Goal: Task Accomplishment & Management: Complete application form

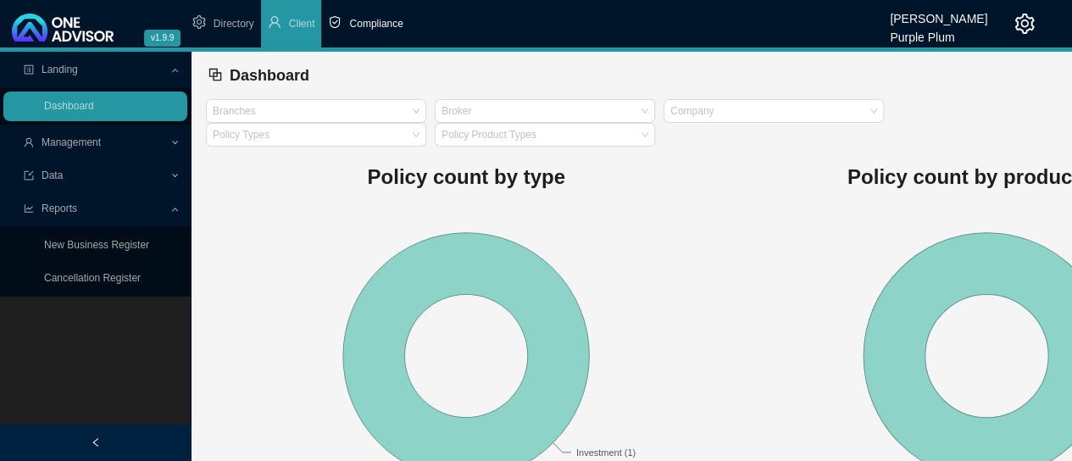
click at [375, 25] on span "Compliance" at bounding box center [375, 24] width 53 height 12
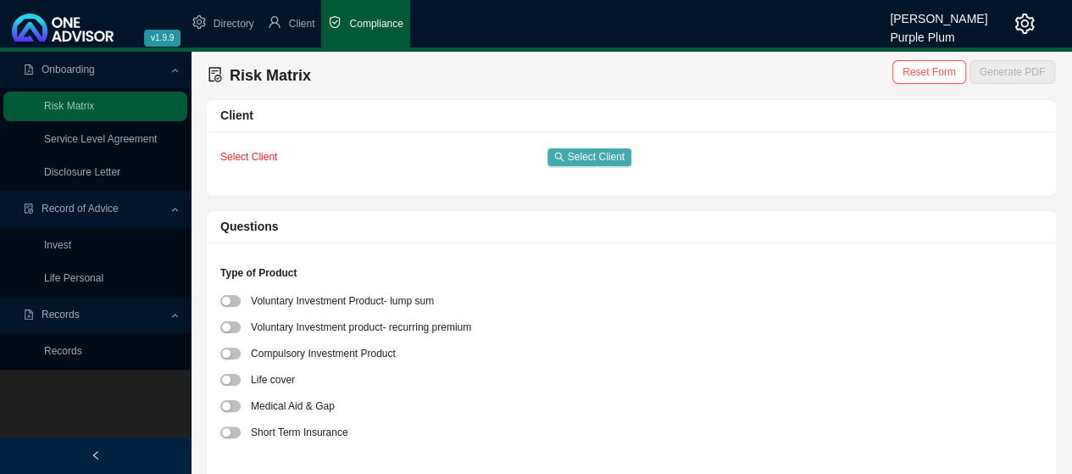
click at [588, 157] on span "Select Client" at bounding box center [596, 156] width 57 height 17
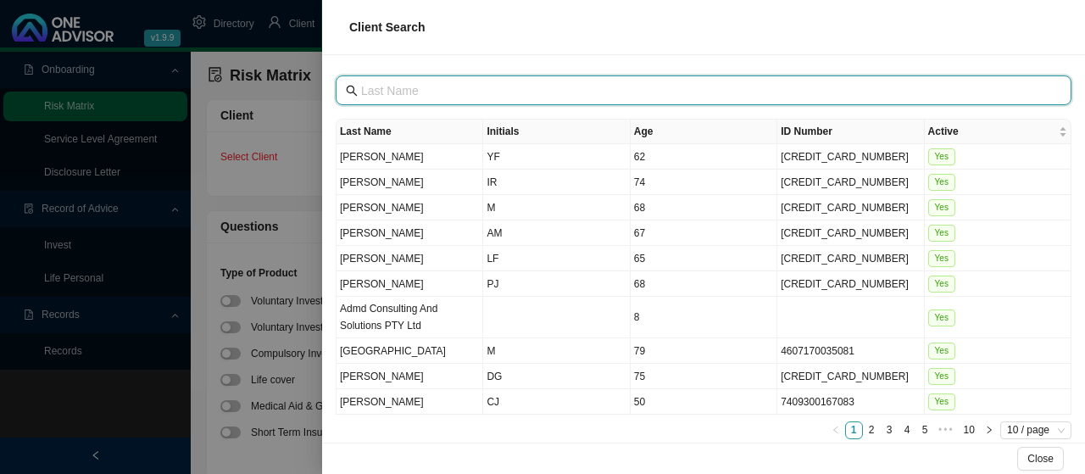
click at [417, 89] on input "text" at bounding box center [705, 90] width 688 height 19
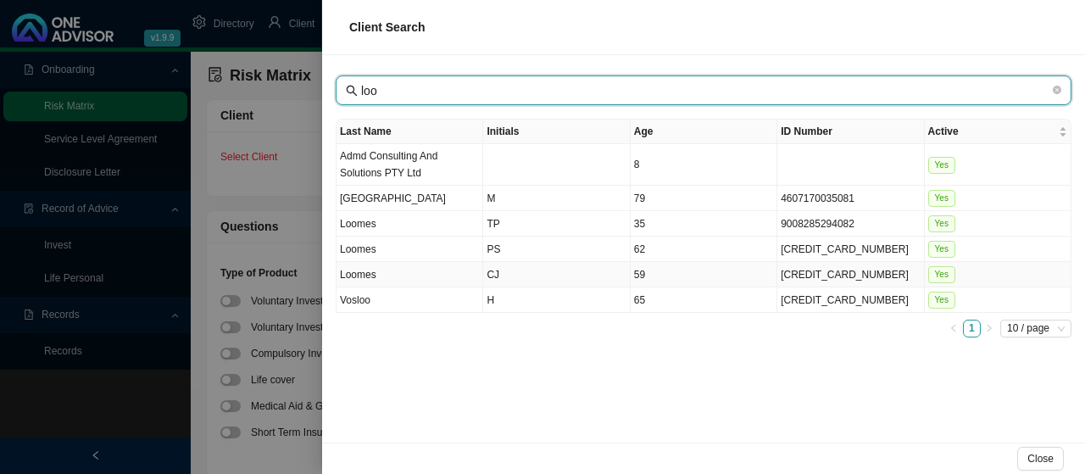
type input "loo"
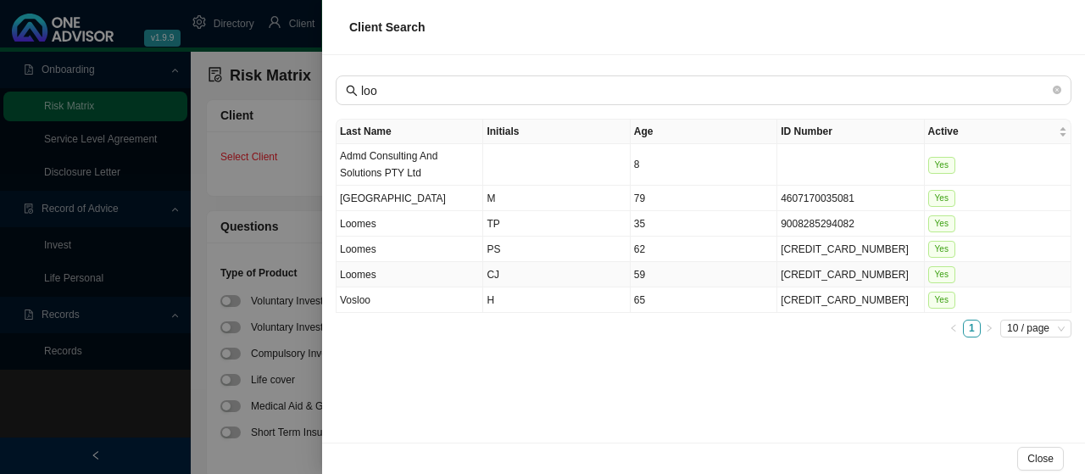
click at [493, 269] on td "CJ" at bounding box center [556, 274] width 147 height 25
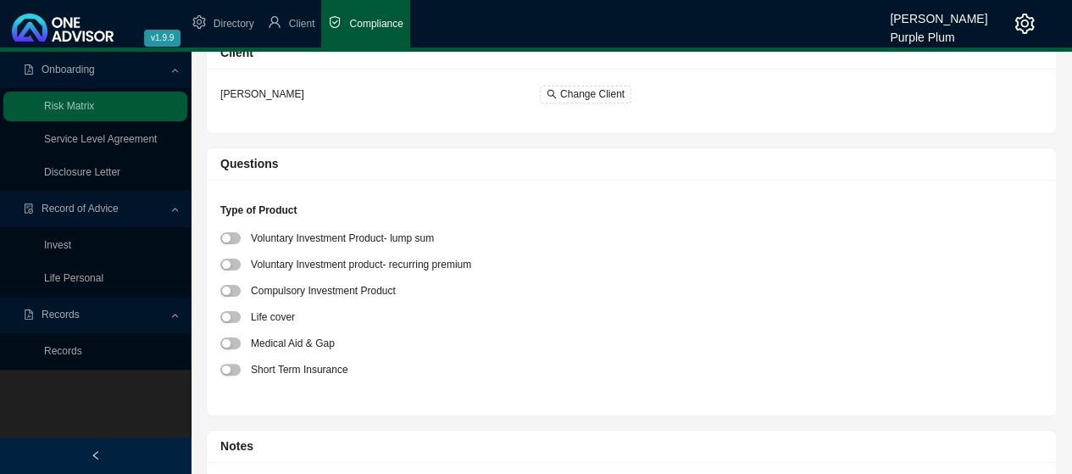
scroll to position [85, 0]
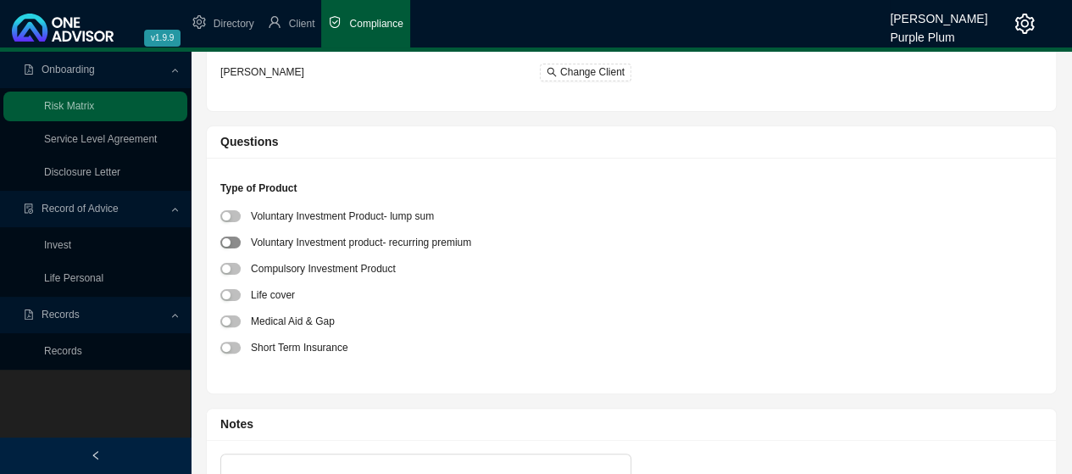
click at [236, 241] on span "button" at bounding box center [230, 242] width 20 height 12
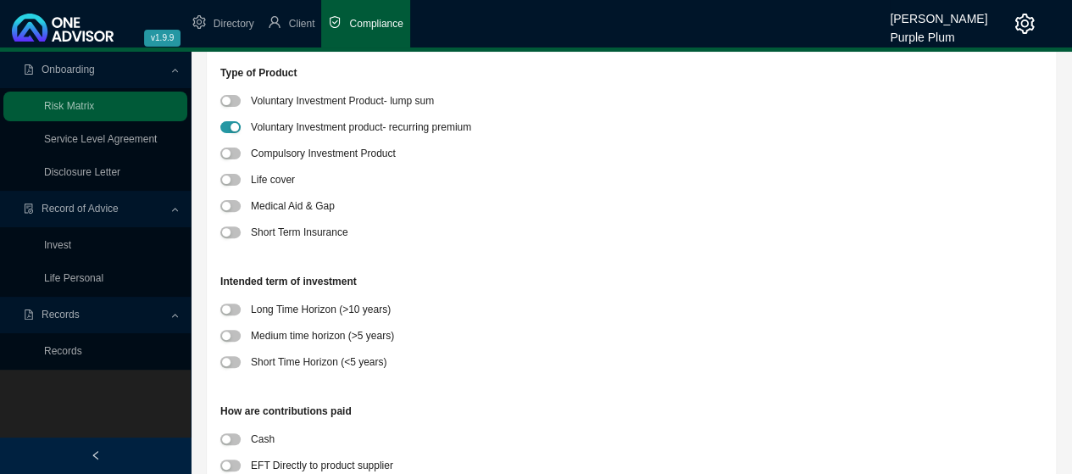
scroll to position [254, 0]
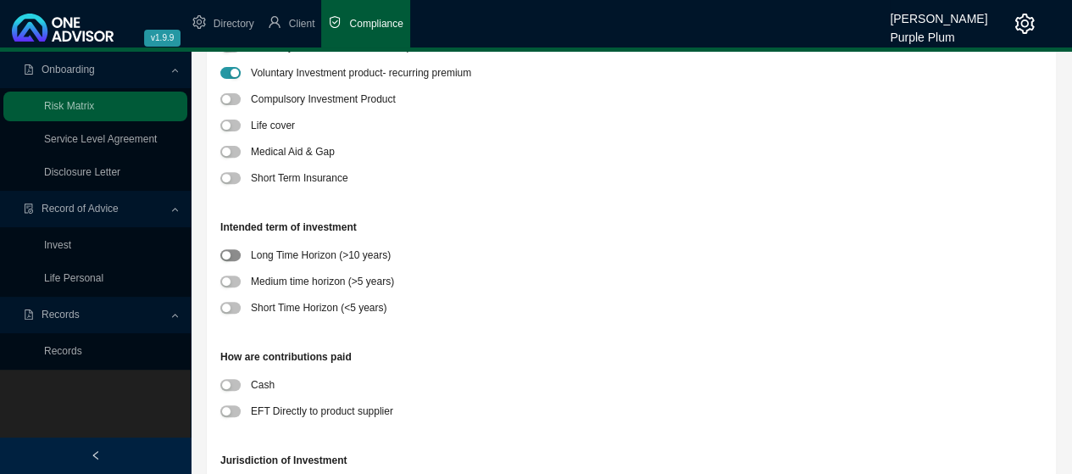
click at [236, 257] on span "button" at bounding box center [230, 255] width 20 height 12
drag, startPoint x: 230, startPoint y: 410, endPoint x: 272, endPoint y: 409, distance: 42.4
click at [230, 410] on div "button" at bounding box center [226, 411] width 8 height 8
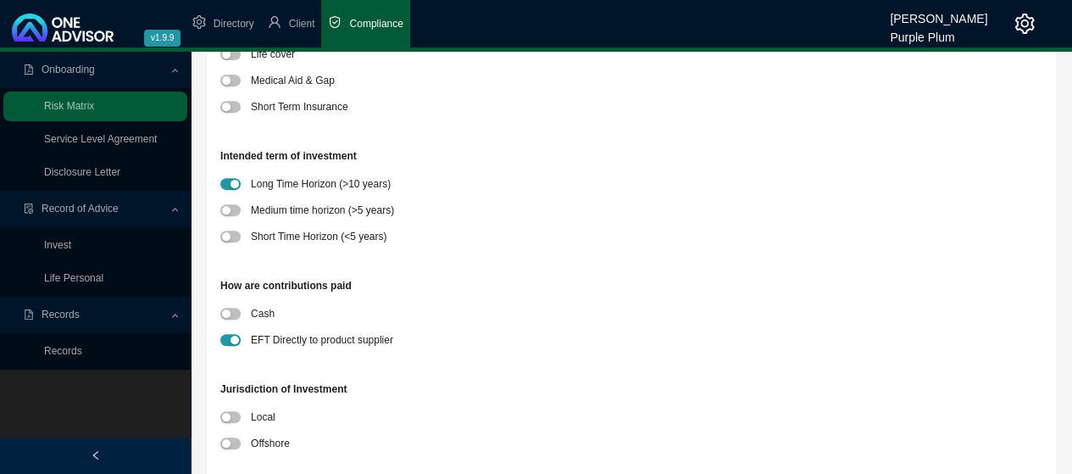
scroll to position [508, 0]
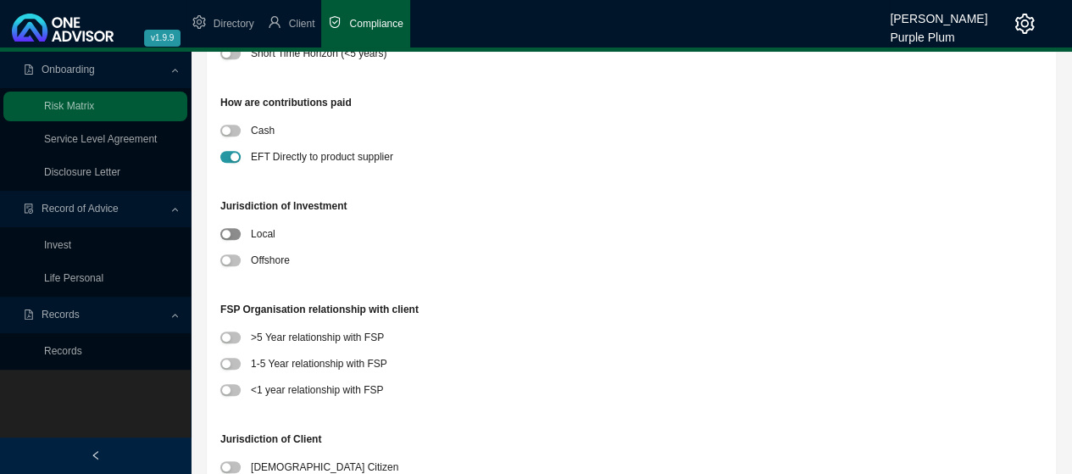
click at [233, 233] on span "button" at bounding box center [230, 234] width 20 height 12
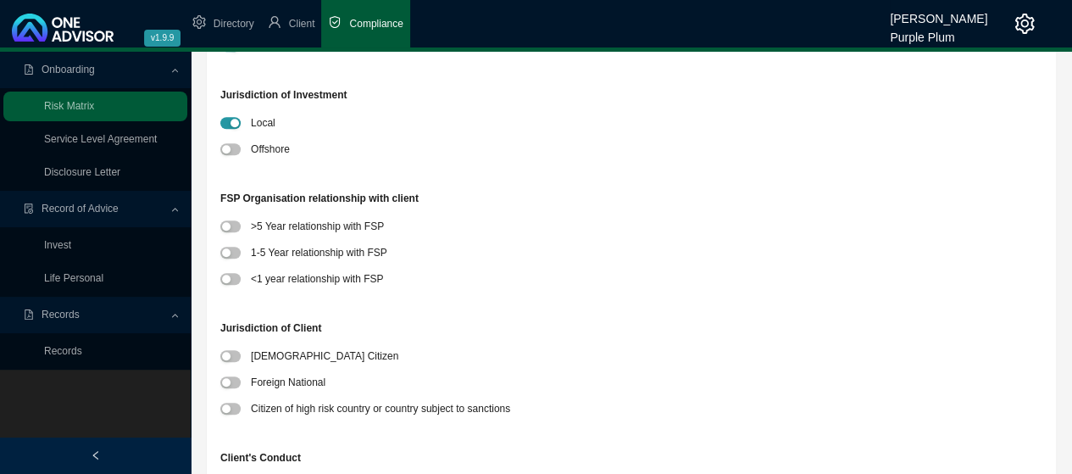
scroll to position [593, 0]
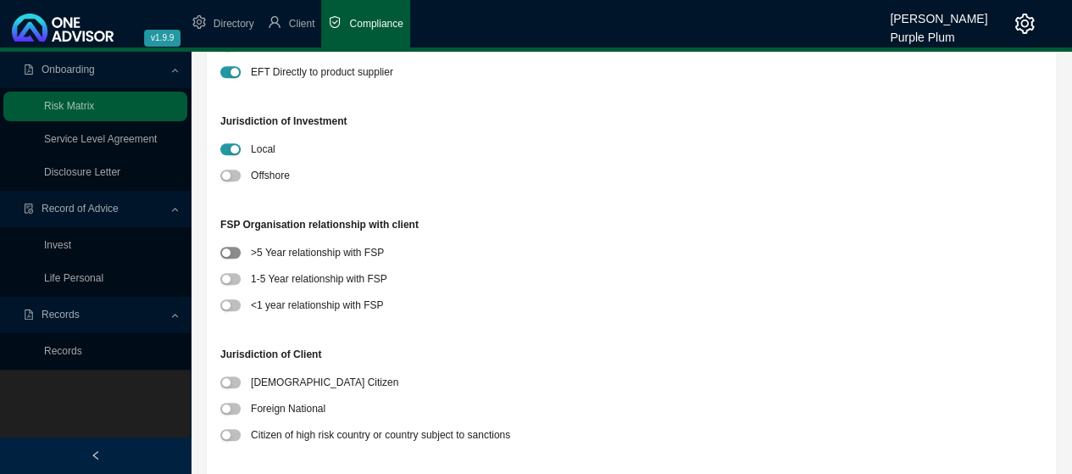
click at [235, 253] on span "button" at bounding box center [230, 253] width 20 height 12
click at [236, 380] on span "button" at bounding box center [230, 382] width 20 height 12
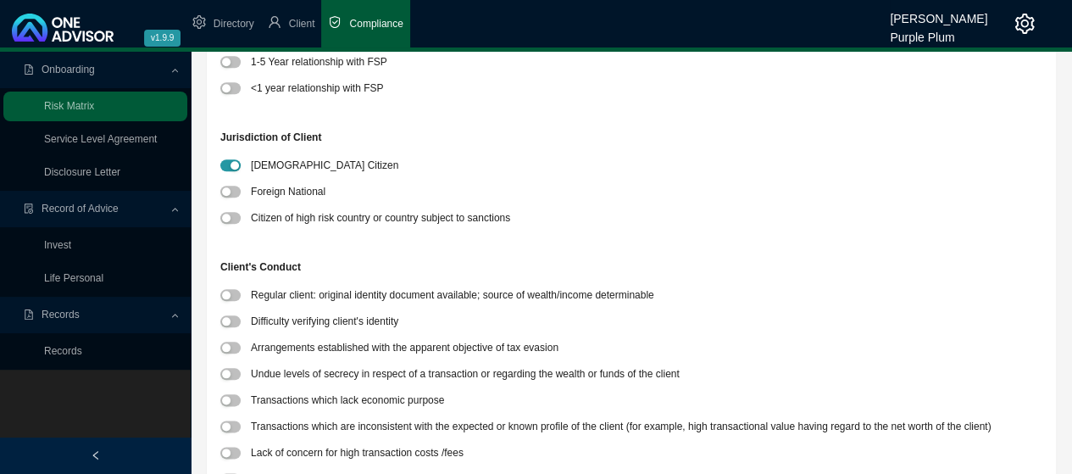
scroll to position [847, 0]
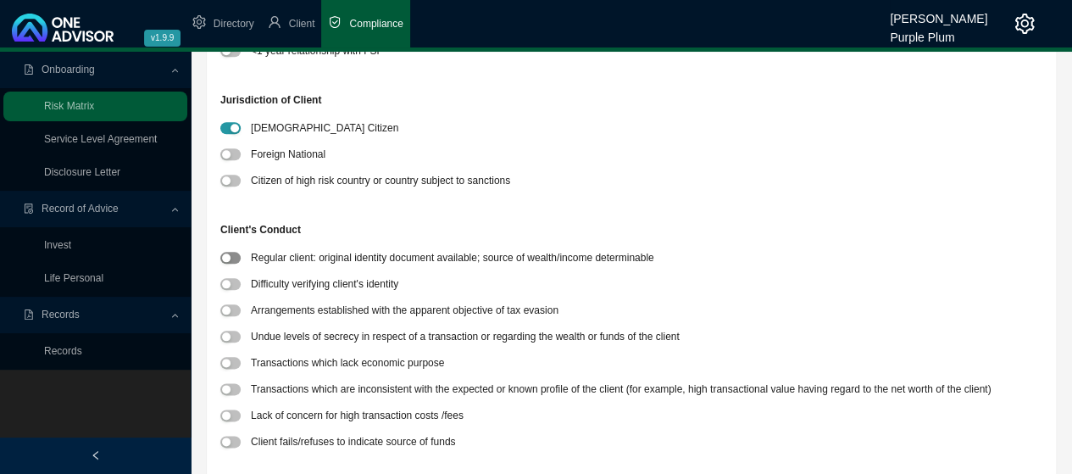
click at [232, 262] on span "button" at bounding box center [230, 258] width 20 height 12
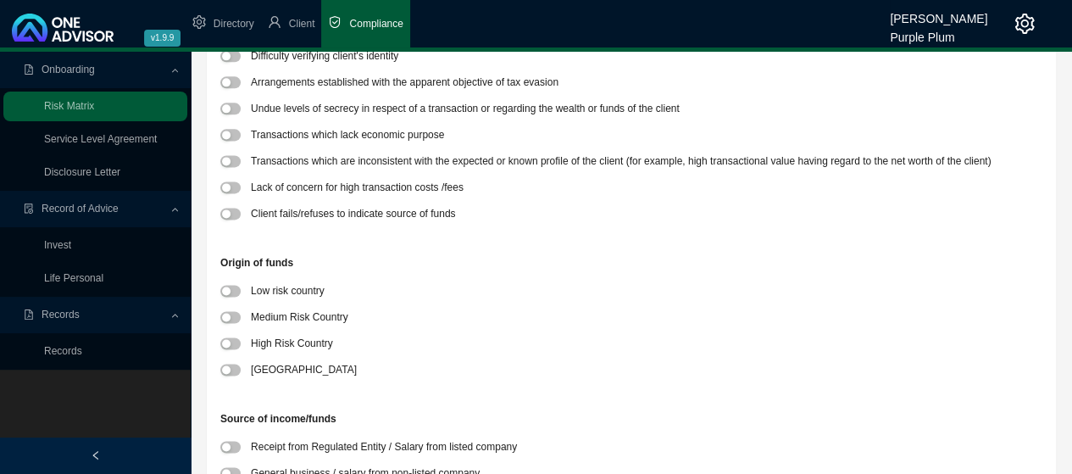
scroll to position [1186, 0]
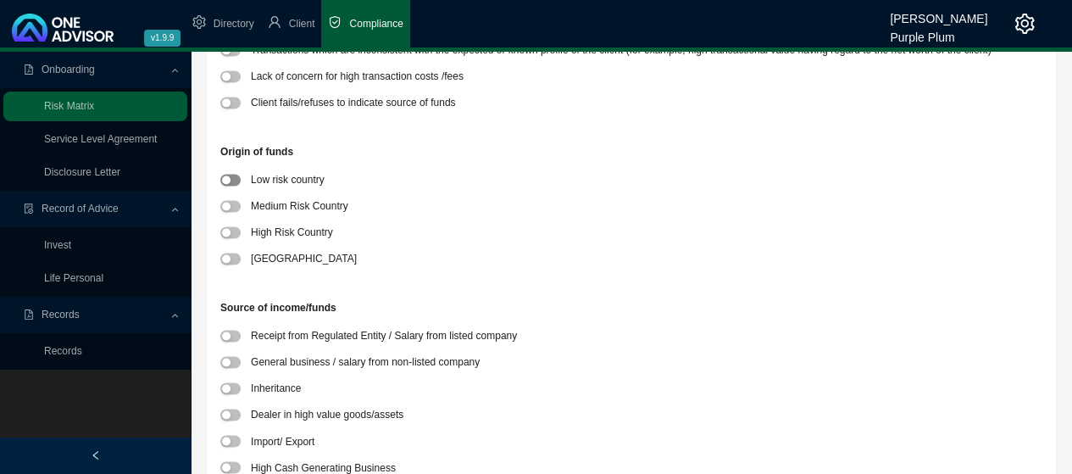
click at [234, 176] on span "button" at bounding box center [230, 180] width 20 height 12
click at [235, 336] on span "button" at bounding box center [230, 336] width 20 height 12
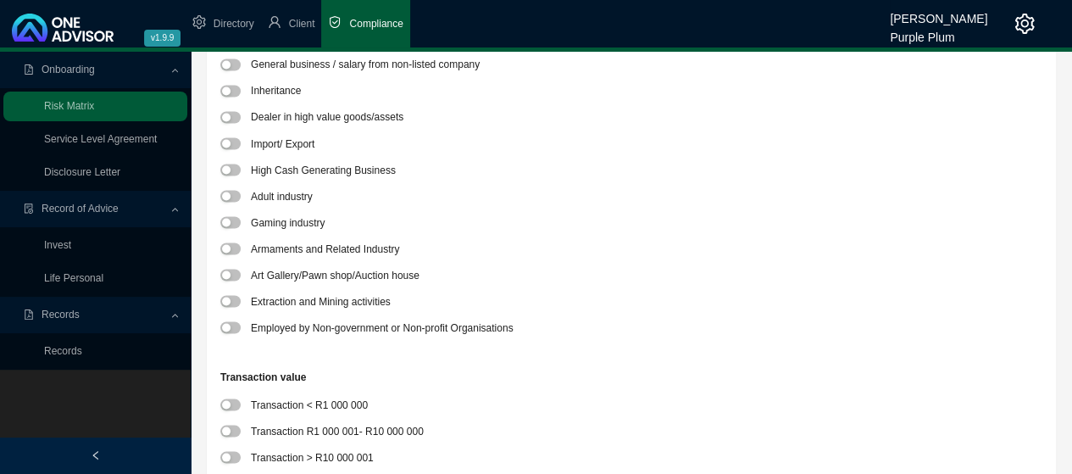
scroll to position [1525, 0]
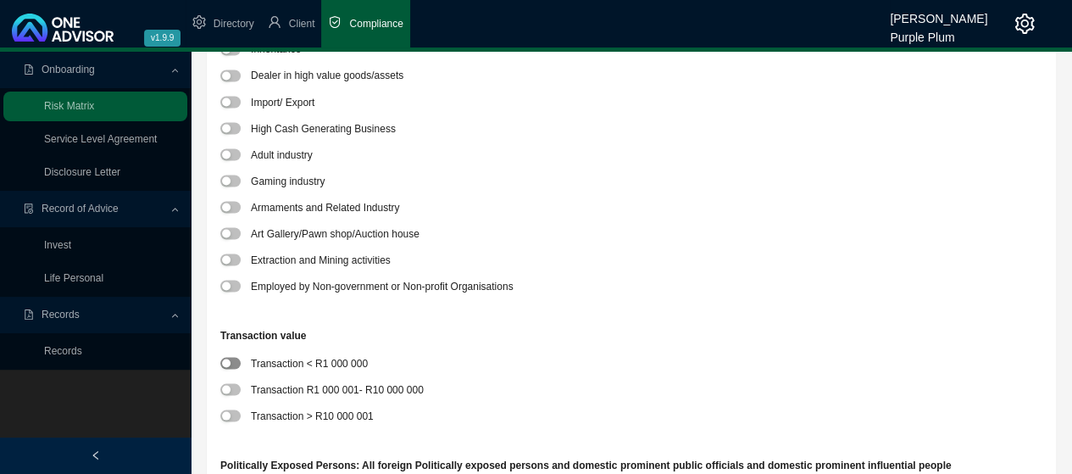
click at [230, 363] on div "button" at bounding box center [226, 362] width 8 height 8
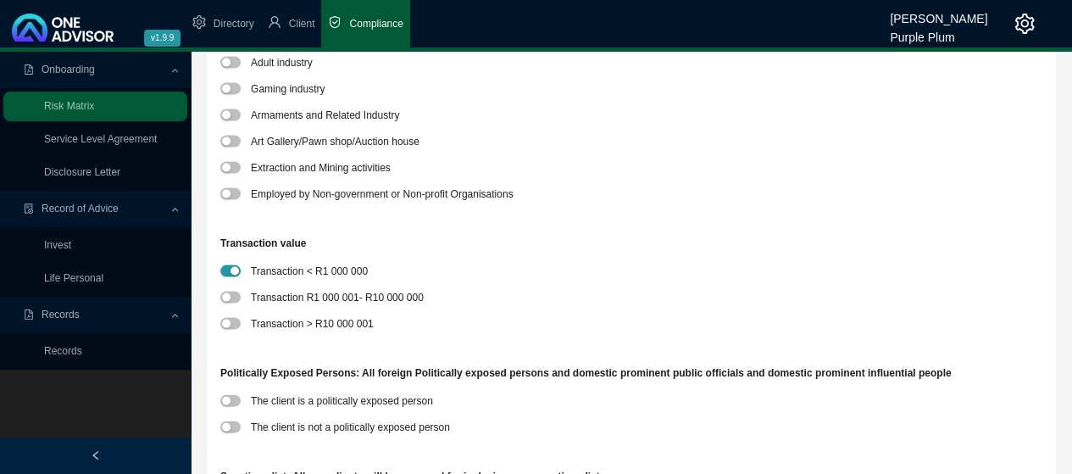
scroll to position [1864, 0]
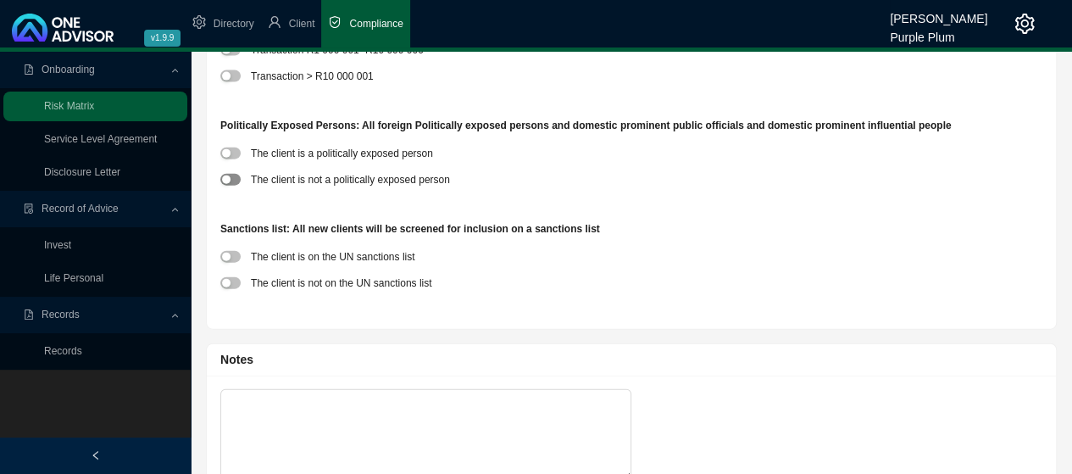
click at [232, 180] on span "button" at bounding box center [230, 180] width 20 height 12
click at [234, 282] on span "button" at bounding box center [230, 283] width 20 height 12
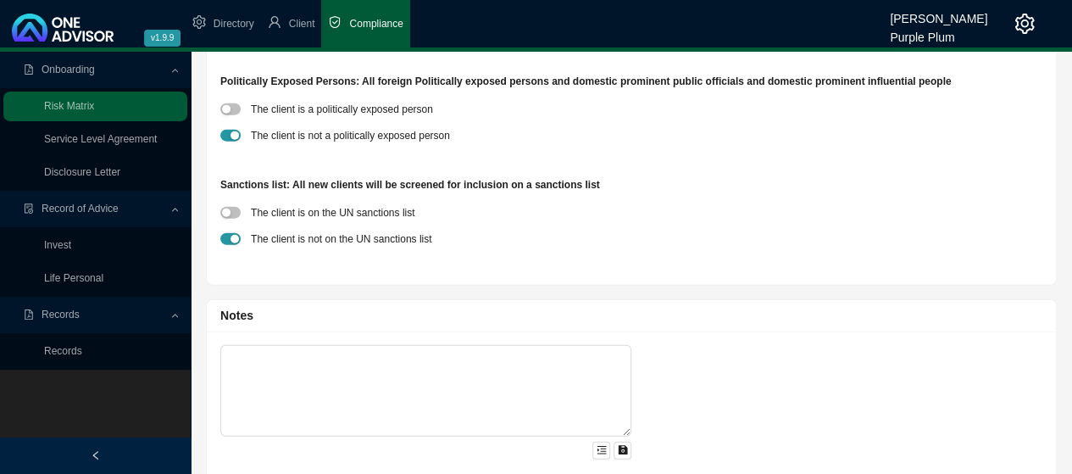
scroll to position [1933, 0]
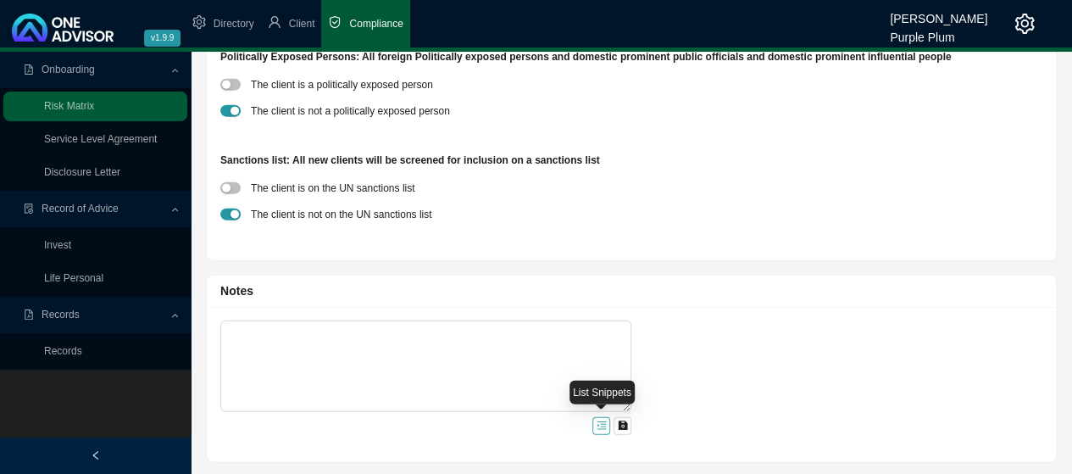
click at [599, 421] on icon "menu-unfold" at bounding box center [602, 425] width 10 height 10
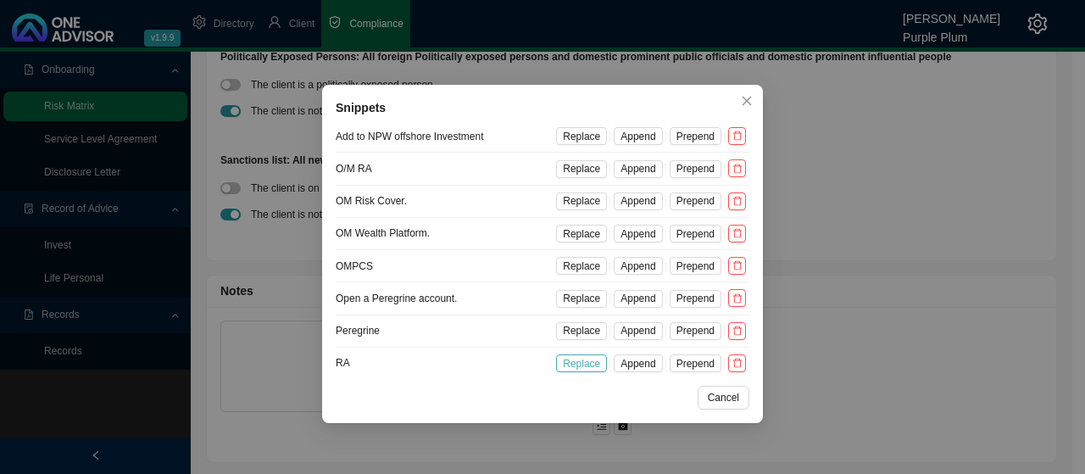
click at [591, 362] on span "Replace" at bounding box center [581, 363] width 37 height 17
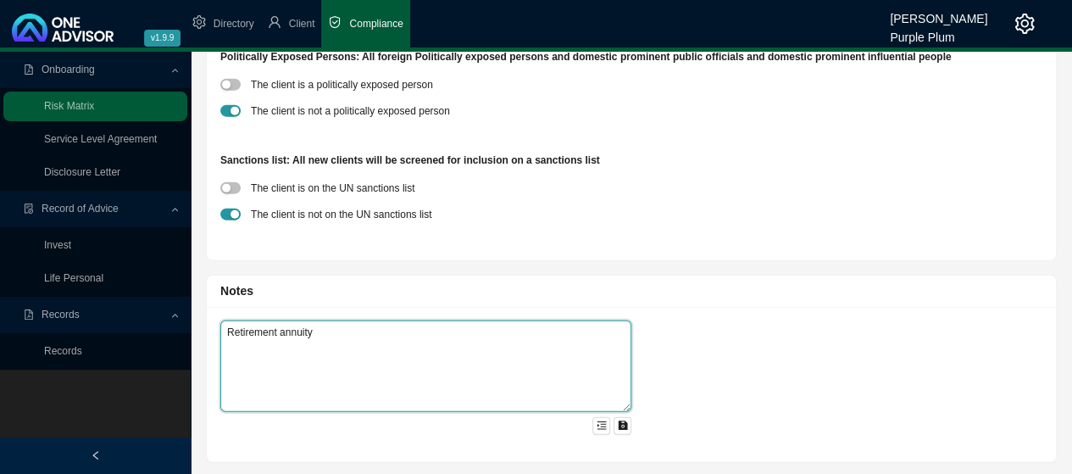
click at [332, 336] on textarea "Retirement annuity" at bounding box center [425, 366] width 411 height 92
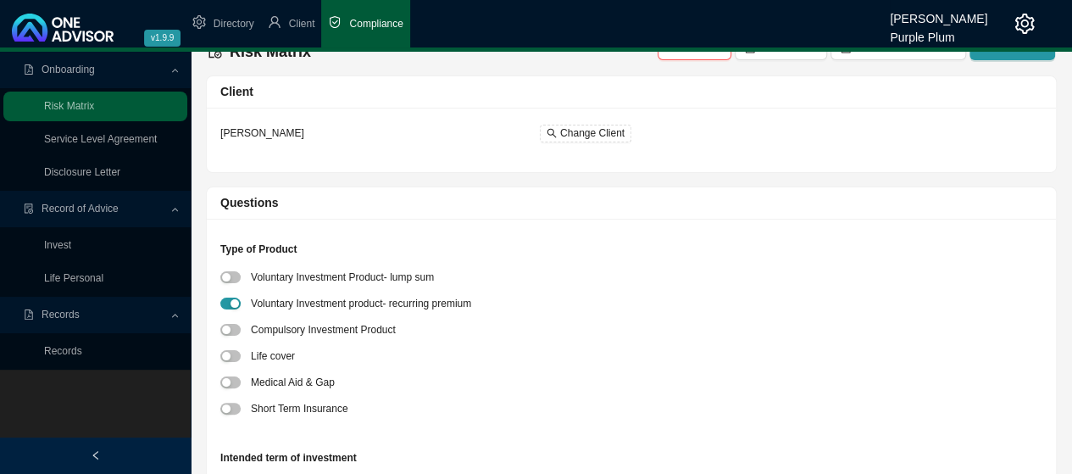
scroll to position [0, 0]
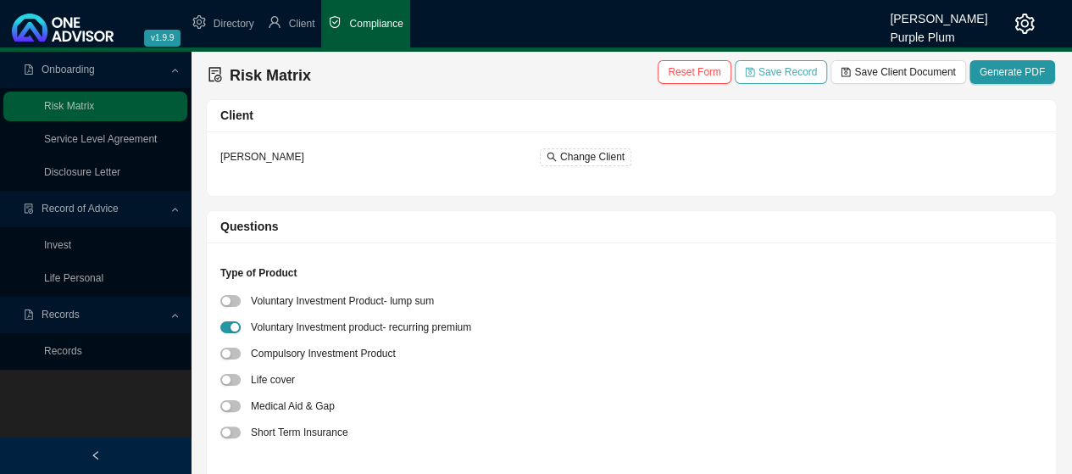
type textarea "Retirement annuity R30000 pm"
click at [792, 69] on span "Save Record" at bounding box center [787, 72] width 58 height 17
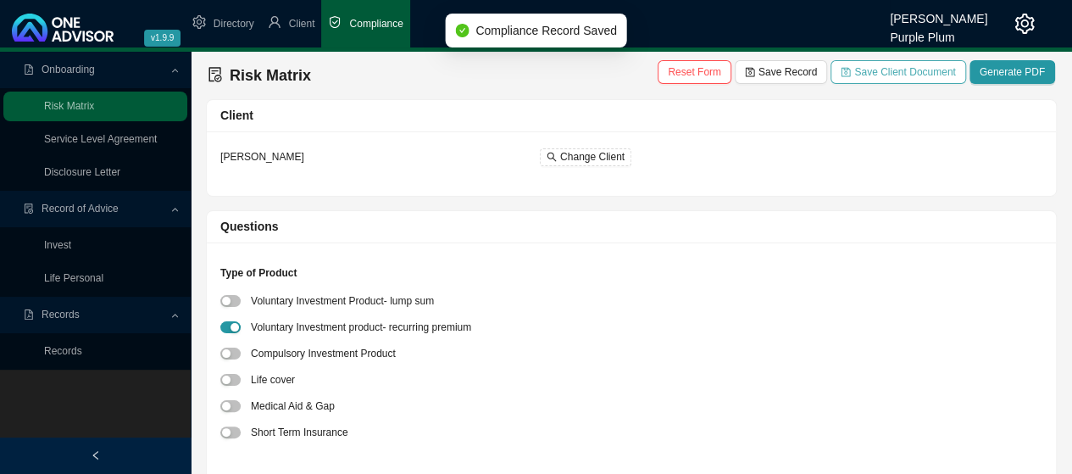
click at [917, 75] on span "Save Client Document" at bounding box center [904, 72] width 101 height 17
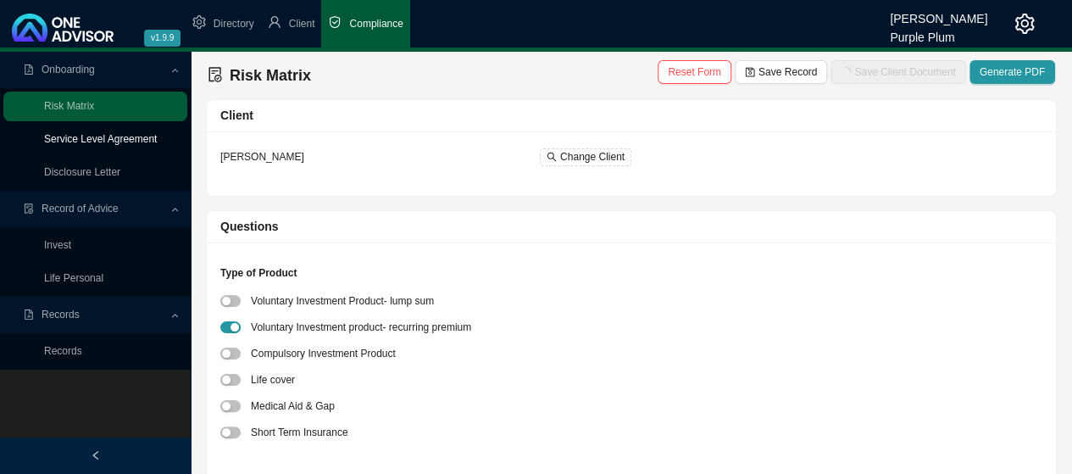
click at [75, 138] on link "Service Level Agreement" at bounding box center [100, 139] width 113 height 12
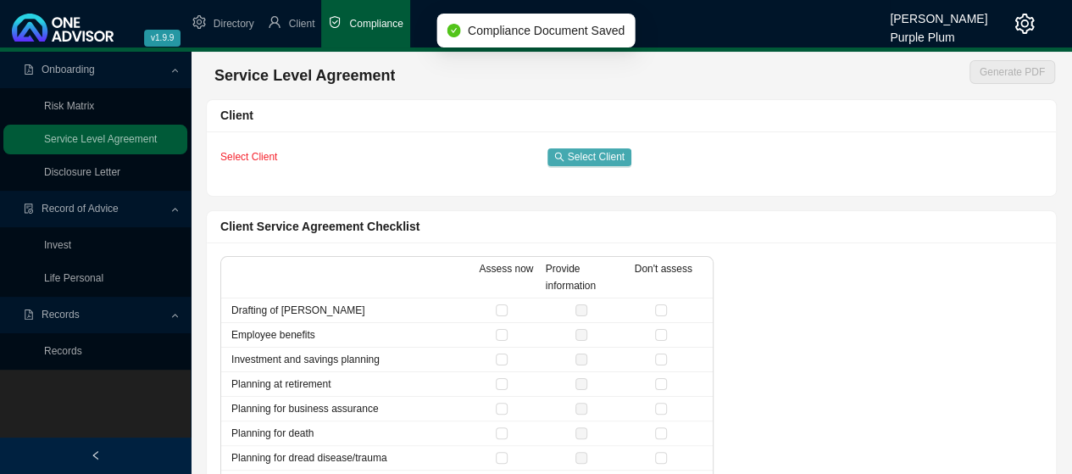
click at [591, 154] on span "Select Client" at bounding box center [596, 156] width 57 height 17
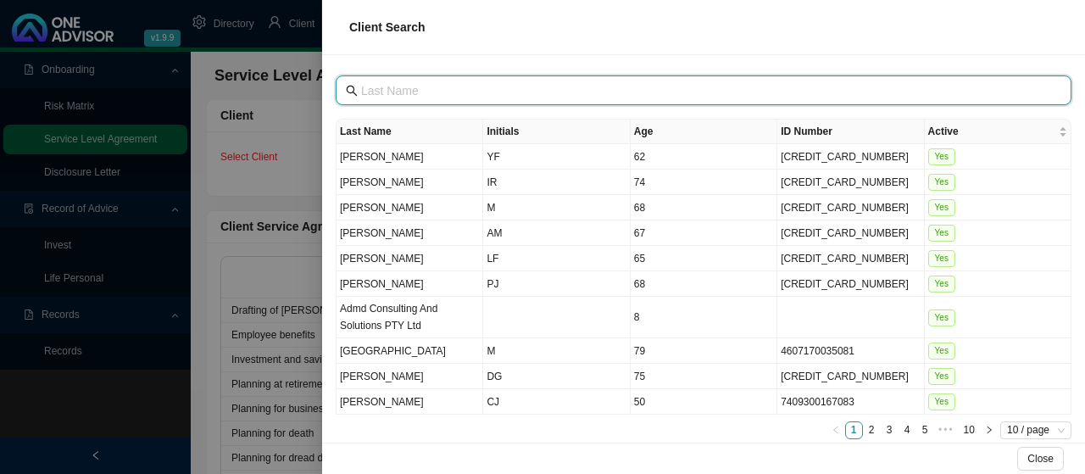
click at [412, 84] on input "text" at bounding box center [705, 90] width 688 height 19
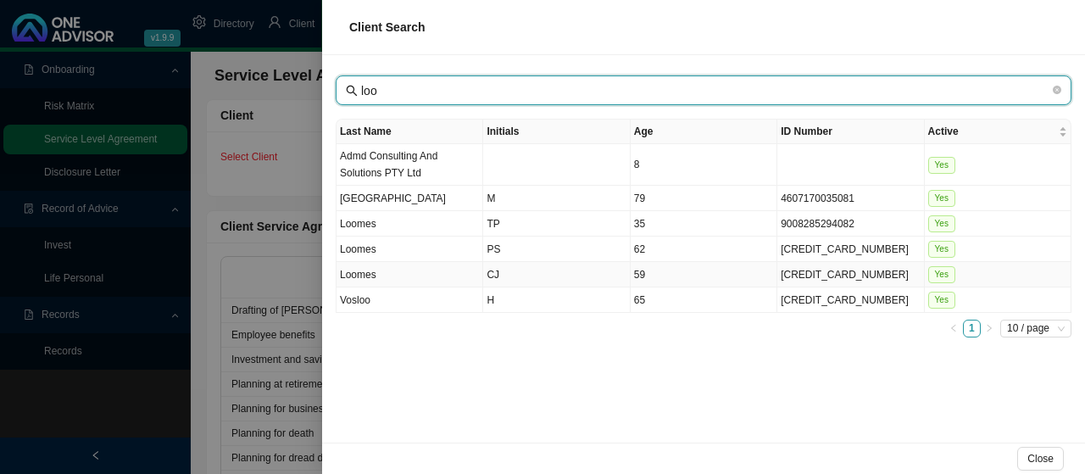
type input "loo"
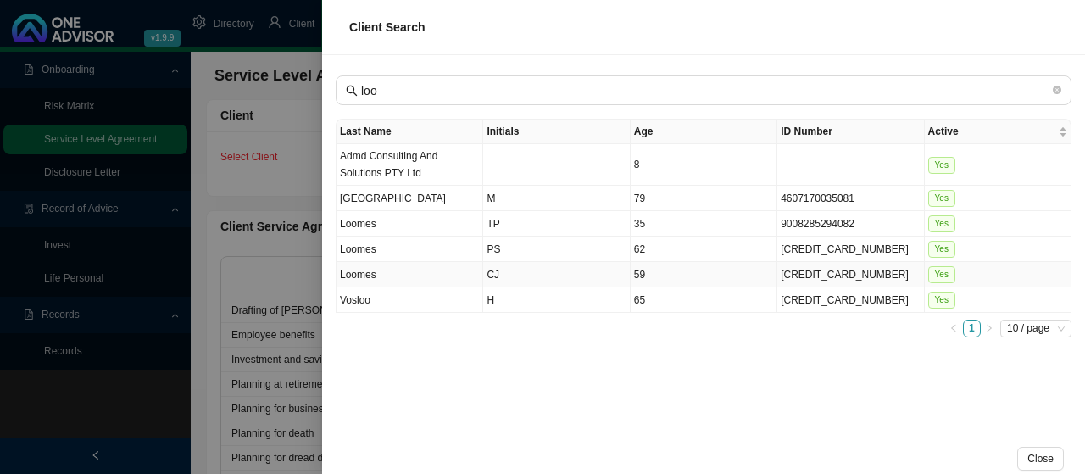
click at [496, 269] on td "CJ" at bounding box center [556, 274] width 147 height 25
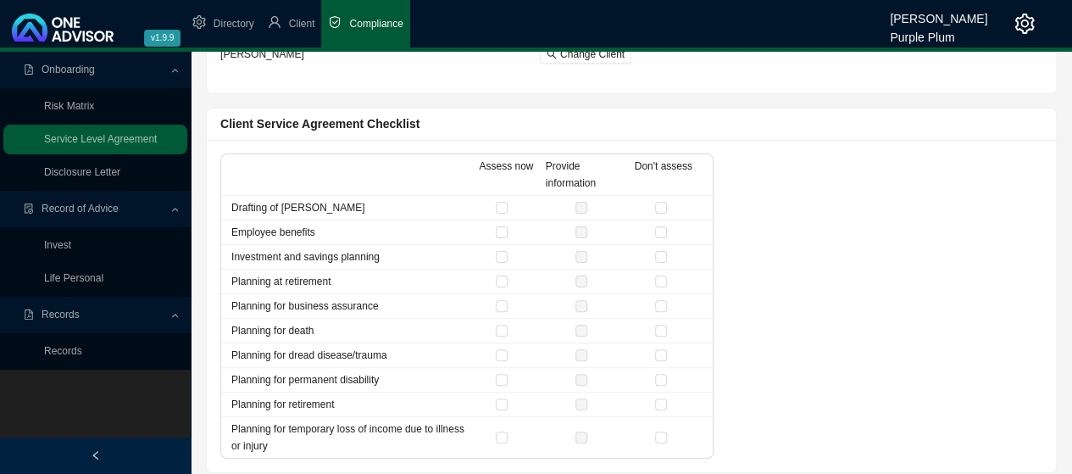
scroll to position [110, 0]
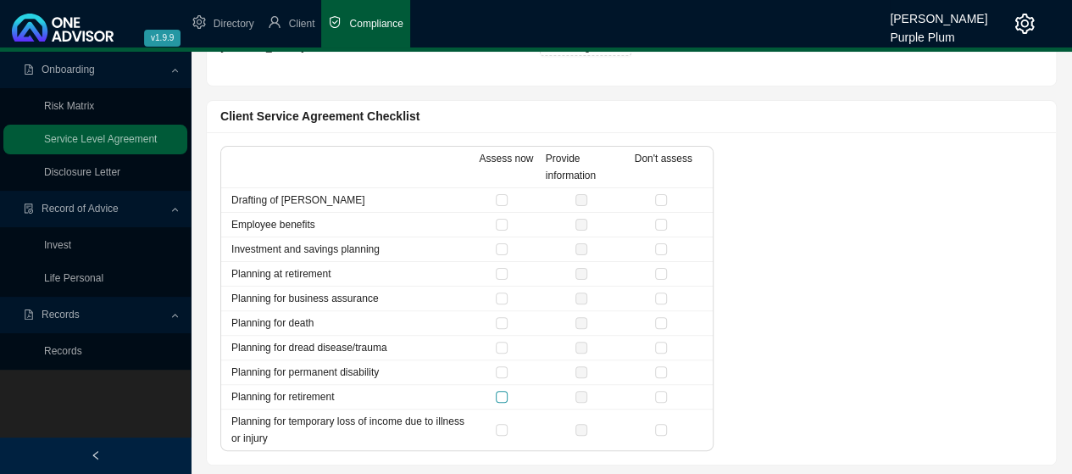
click at [499, 391] on input "checkbox" at bounding box center [502, 397] width 12 height 12
checkbox input "true"
drag, startPoint x: 659, startPoint y: 194, endPoint x: 659, endPoint y: 215, distance: 21.2
click at [659, 206] on label at bounding box center [664, 199] width 19 height 17
click at [659, 206] on input "checkbox" at bounding box center [661, 200] width 12 height 12
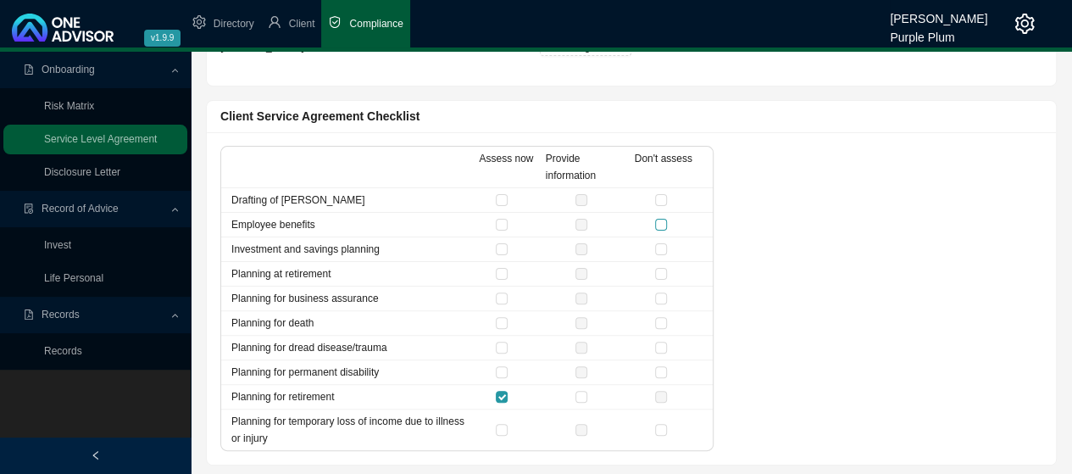
checkbox input "true"
click at [662, 223] on input "checkbox" at bounding box center [661, 225] width 12 height 12
checkbox input "true"
click at [662, 248] on input "checkbox" at bounding box center [661, 249] width 12 height 12
checkbox input "true"
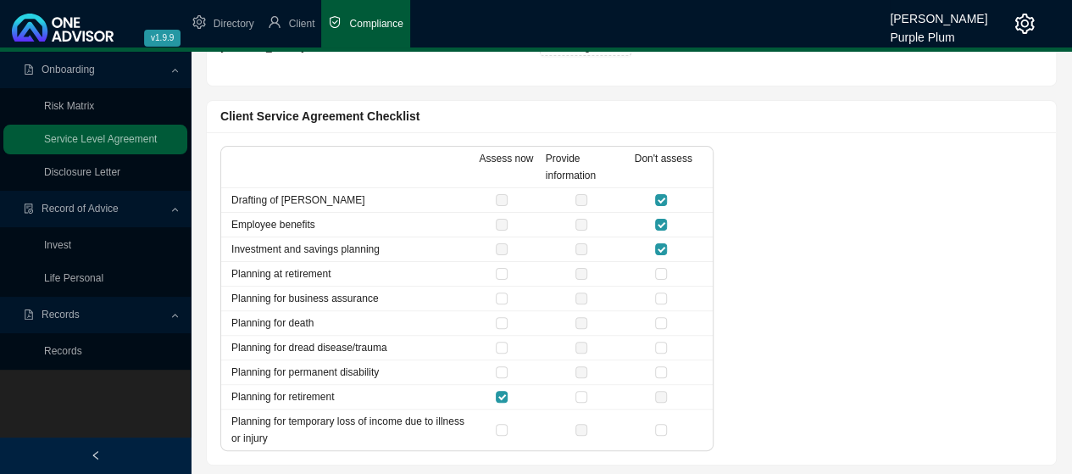
drag, startPoint x: 659, startPoint y: 270, endPoint x: 660, endPoint y: 280, distance: 10.2
click at [658, 271] on input "checkbox" at bounding box center [661, 274] width 12 height 12
checkbox input "true"
click at [663, 298] on input "checkbox" at bounding box center [661, 298] width 12 height 12
checkbox input "true"
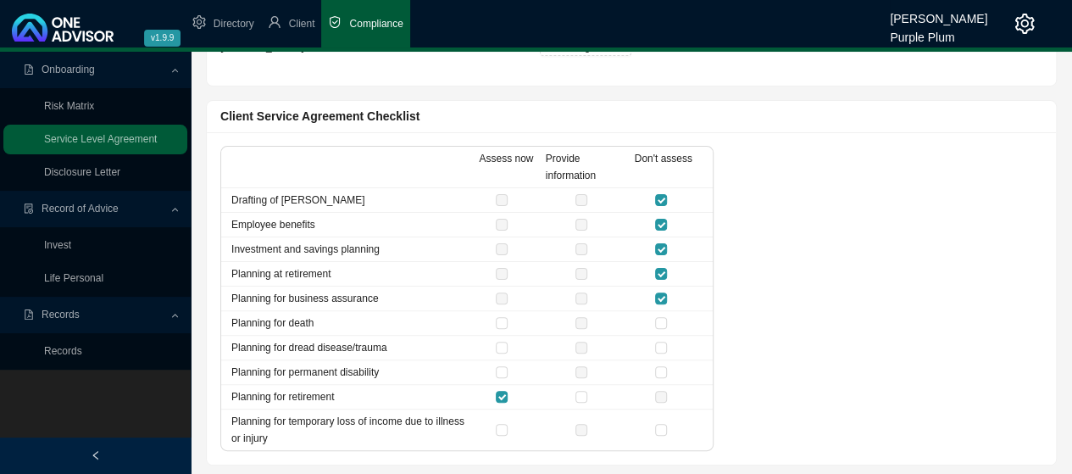
drag, startPoint x: 657, startPoint y: 319, endPoint x: 662, endPoint y: 335, distance: 16.9
click at [657, 321] on input "checkbox" at bounding box center [661, 323] width 12 height 12
checkbox input "true"
click at [663, 347] on input "checkbox" at bounding box center [661, 347] width 12 height 12
checkbox input "true"
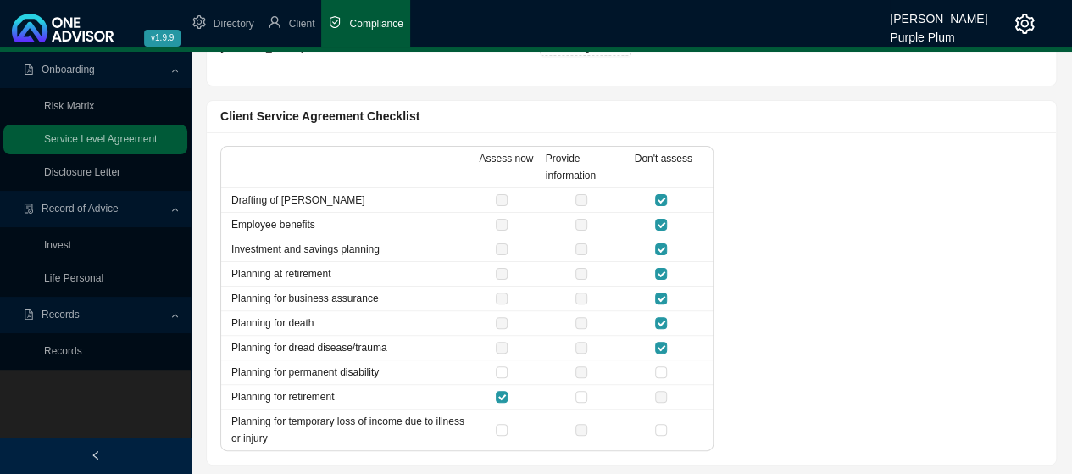
drag, startPoint x: 663, startPoint y: 366, endPoint x: 663, endPoint y: 377, distance: 11.0
click at [663, 367] on input "checkbox" at bounding box center [661, 372] width 12 height 12
checkbox input "true"
click at [661, 425] on input "checkbox" at bounding box center [661, 430] width 12 height 12
checkbox input "true"
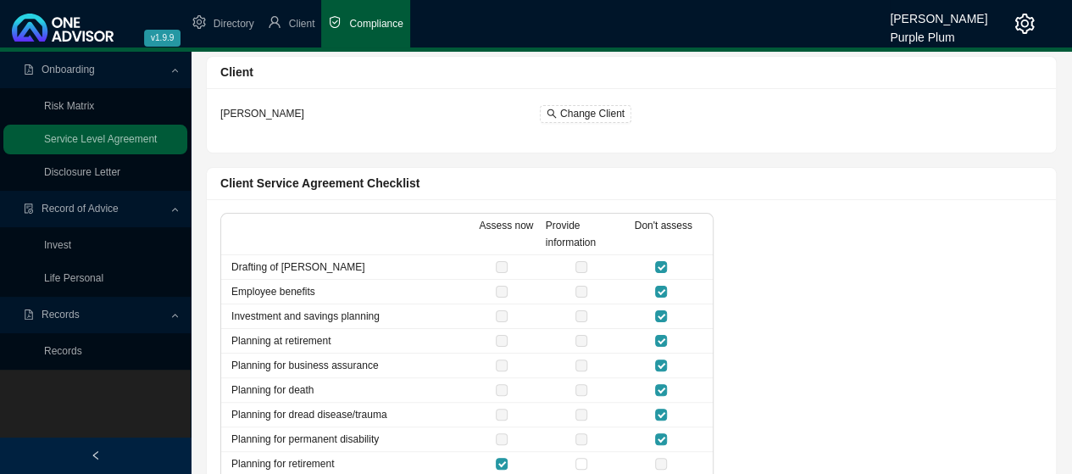
scroll to position [0, 0]
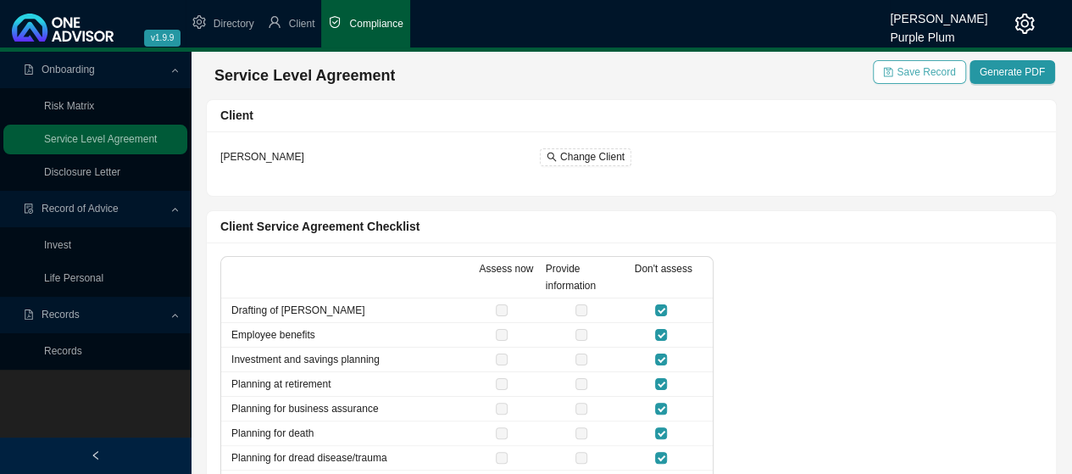
click at [923, 69] on span "Save Record" at bounding box center [925, 72] width 58 height 17
click at [70, 280] on link "Life Personal" at bounding box center [73, 278] width 59 height 12
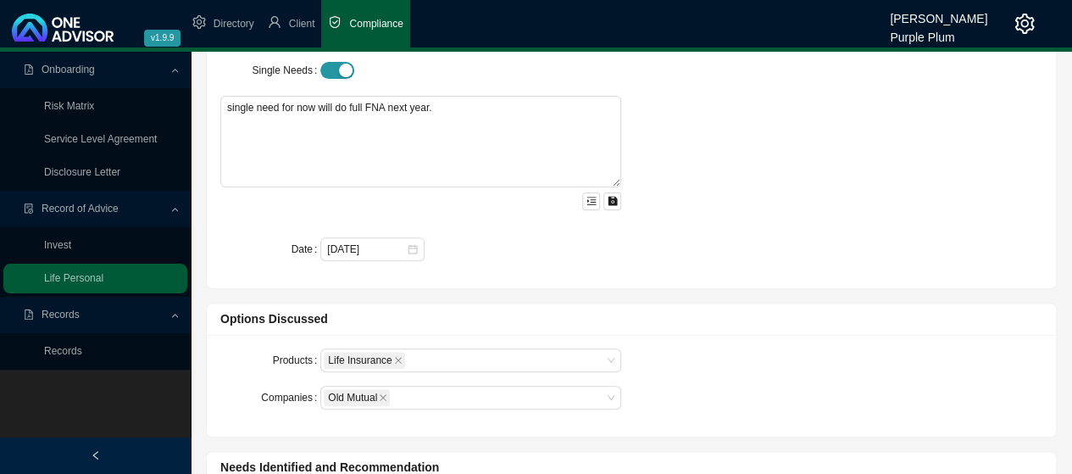
scroll to position [339, 0]
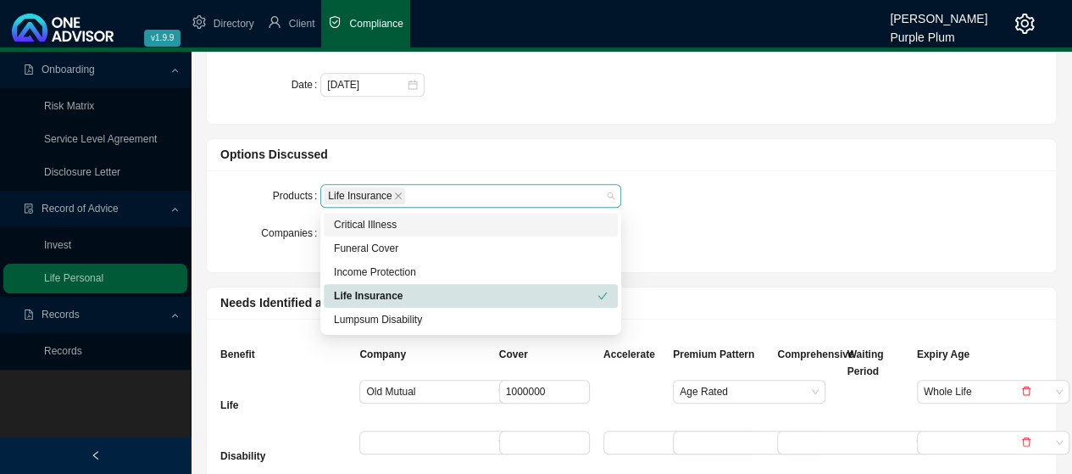
click at [508, 191] on div "Life Insurance" at bounding box center [463, 196] width 278 height 20
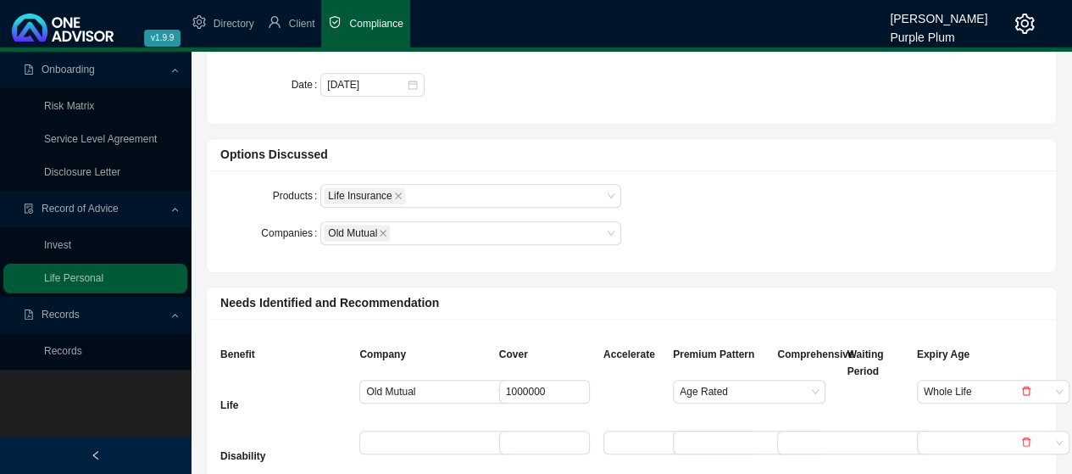
click at [495, 129] on div "Options Discussed Products Life Insurance Companies Old Mutual" at bounding box center [631, 199] width 866 height 148
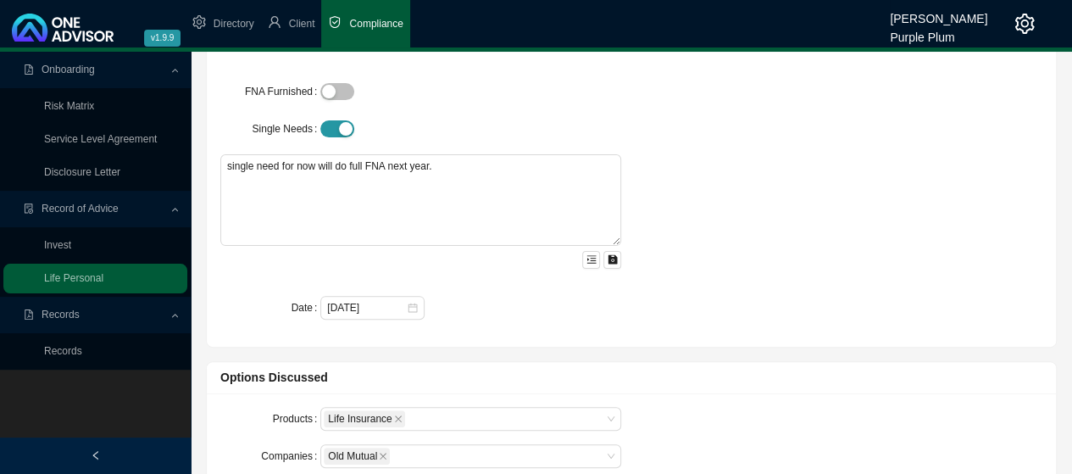
scroll to position [0, 0]
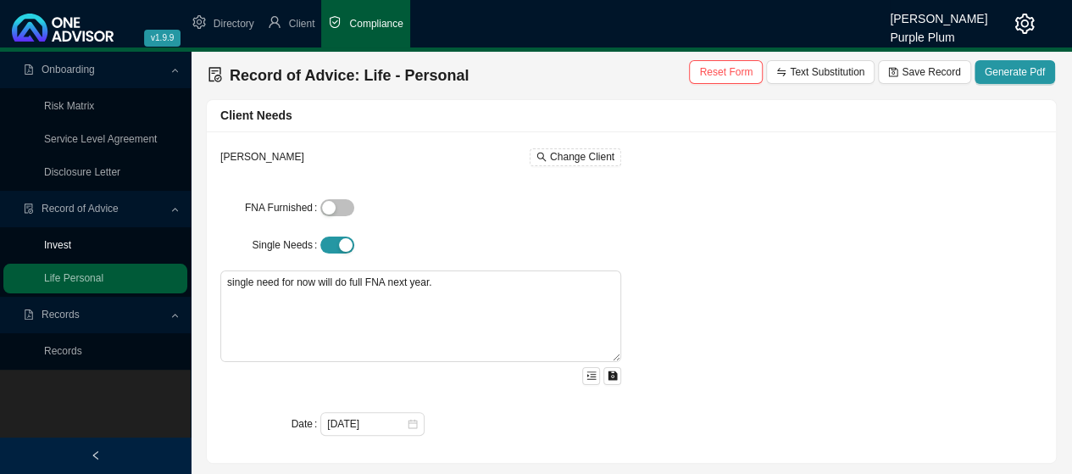
click at [60, 246] on link "Invest" at bounding box center [57, 245] width 27 height 12
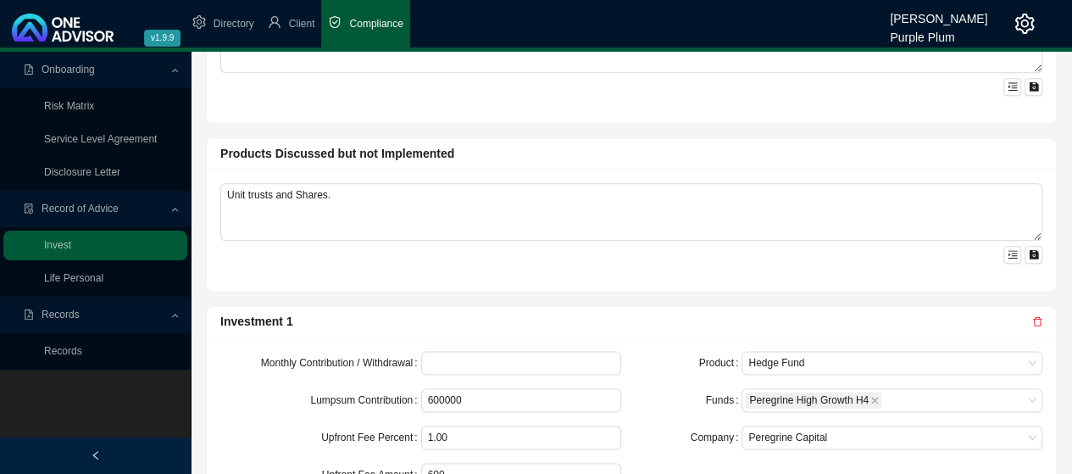
scroll to position [1017, 0]
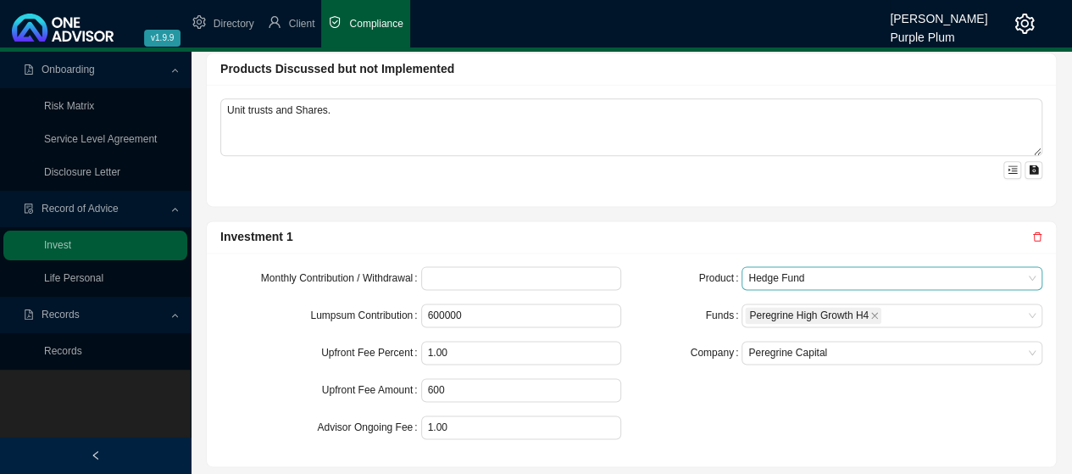
click at [874, 269] on span "Hedge Fund" at bounding box center [891, 278] width 287 height 22
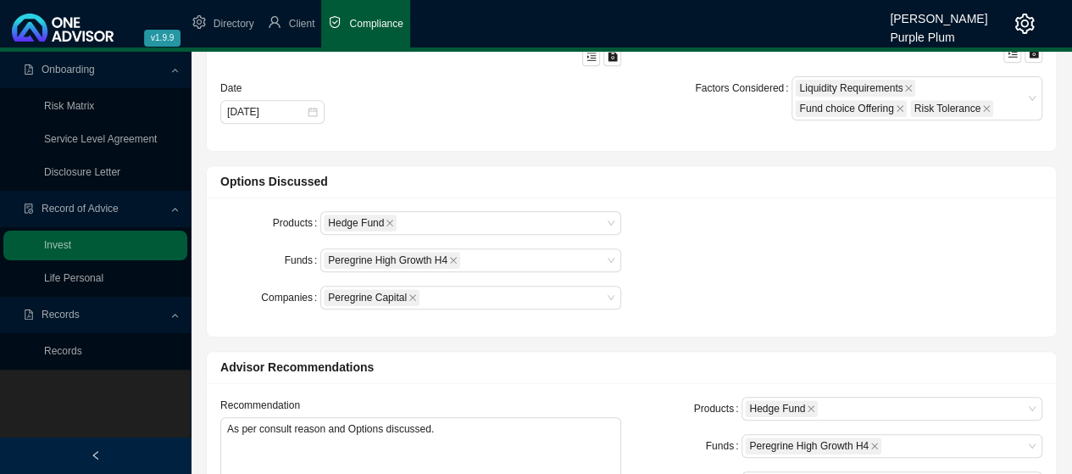
scroll to position [254, 0]
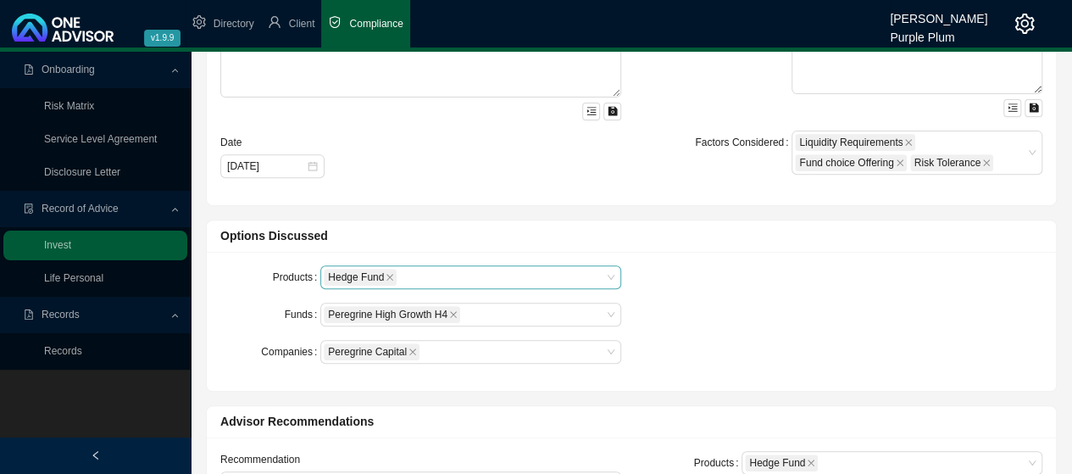
click at [520, 274] on div "Hedge Fund" at bounding box center [463, 277] width 278 height 20
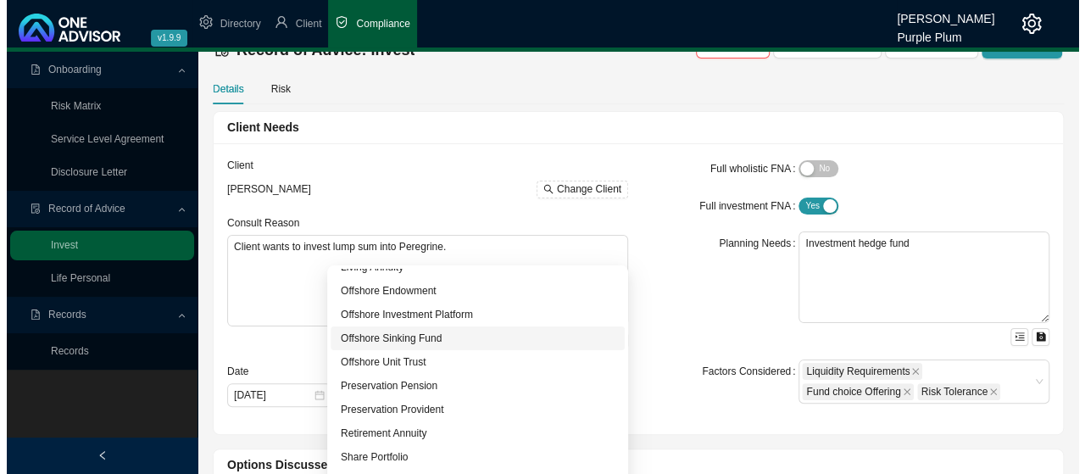
scroll to position [0, 0]
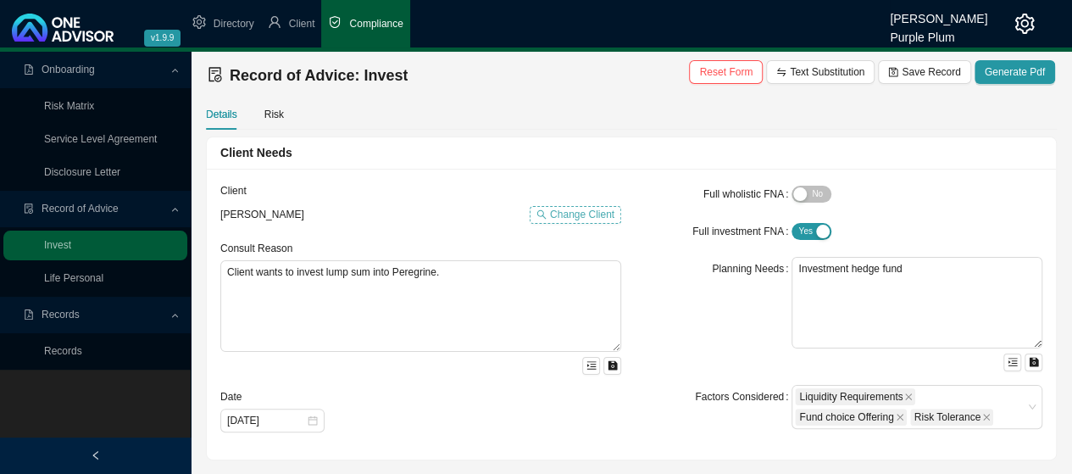
click at [563, 216] on span "Change Client" at bounding box center [582, 214] width 64 height 17
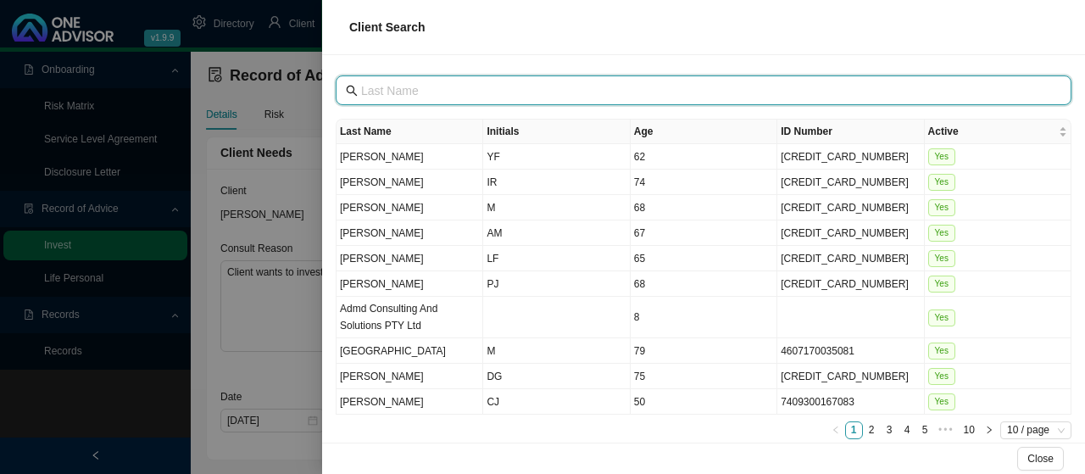
click at [401, 92] on input "text" at bounding box center [705, 90] width 688 height 19
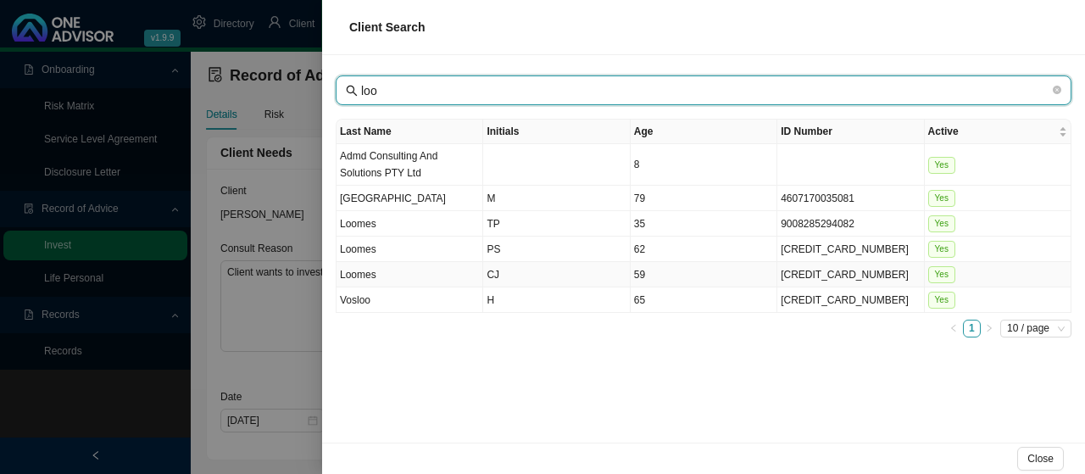
type input "loo"
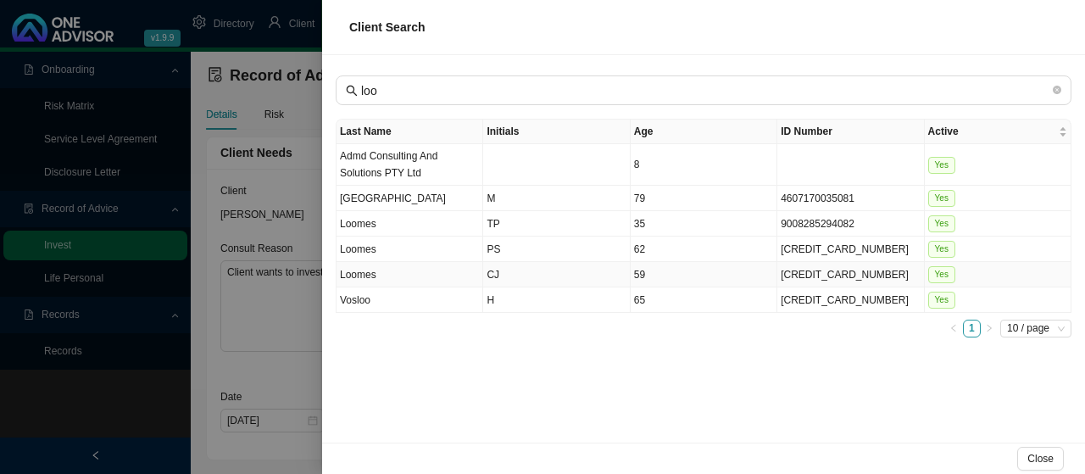
click at [494, 269] on td "CJ" at bounding box center [556, 274] width 147 height 25
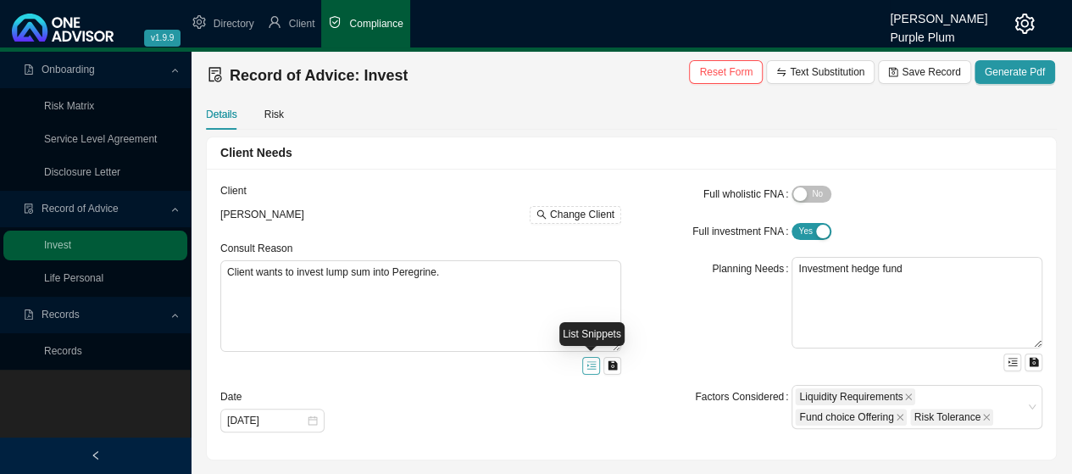
click at [590, 364] on icon "menu-unfold" at bounding box center [591, 365] width 10 height 10
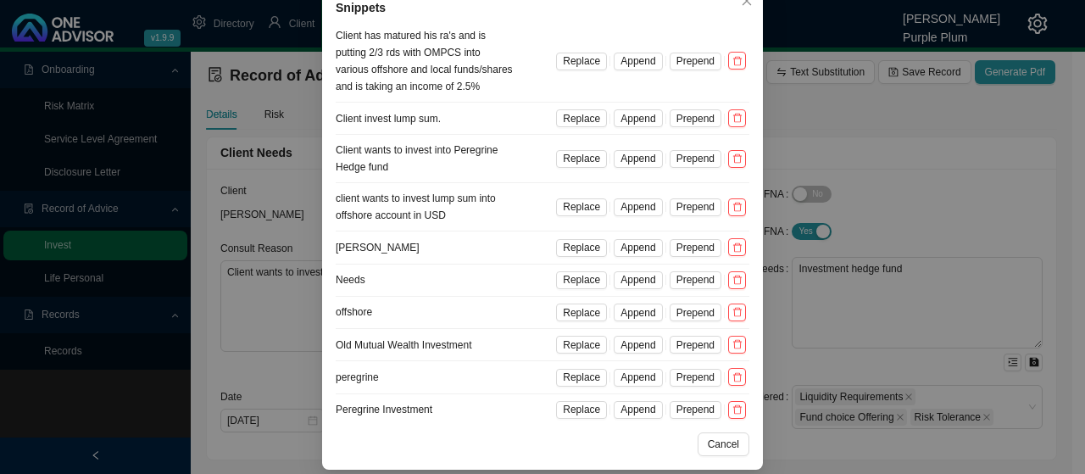
scroll to position [105, 0]
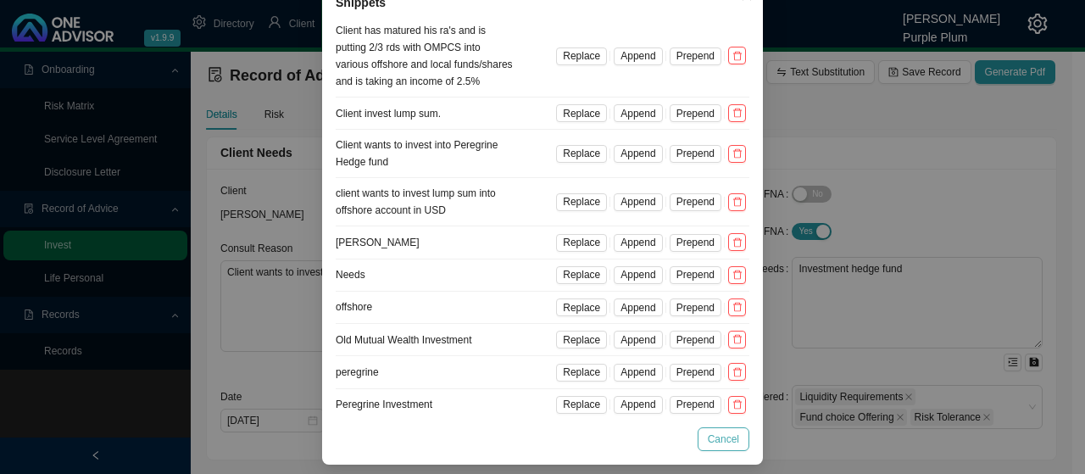
click at [719, 435] on span "Cancel" at bounding box center [723, 438] width 31 height 17
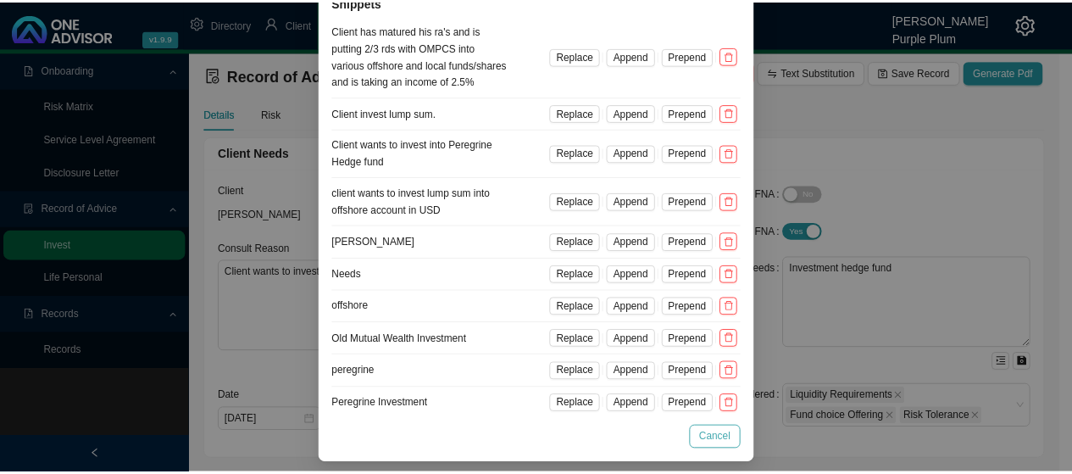
scroll to position [20, 0]
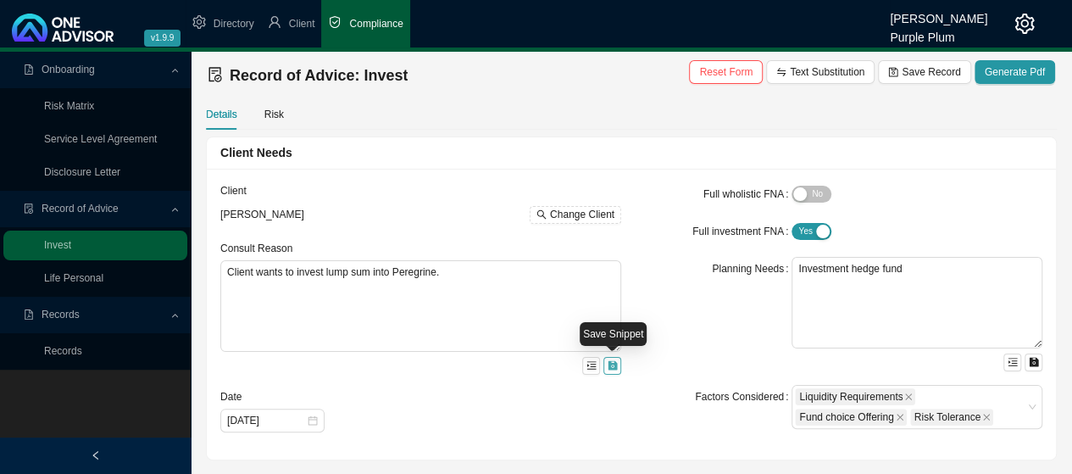
click at [610, 365] on icon "save" at bounding box center [612, 365] width 9 height 9
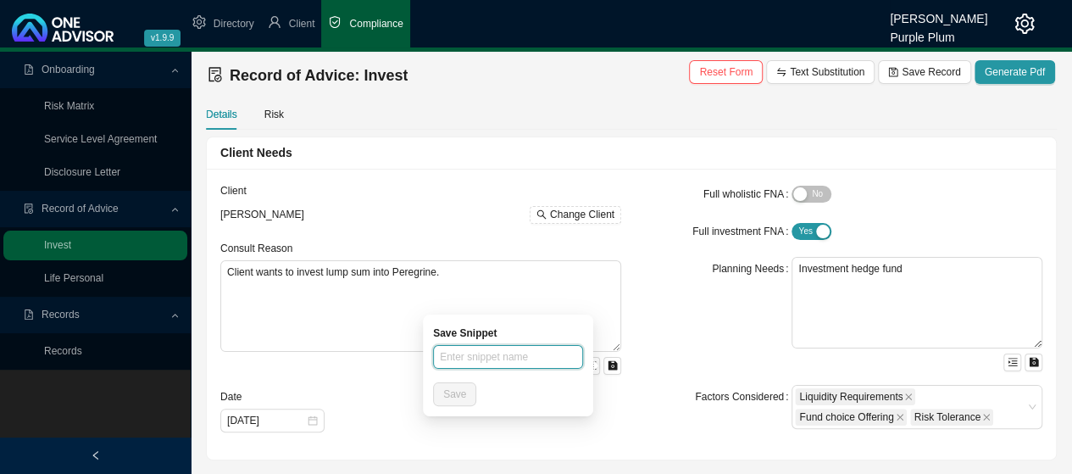
click at [483, 355] on input "text" at bounding box center [508, 357] width 150 height 24
type input "invest monthly into Retirement Annuity"
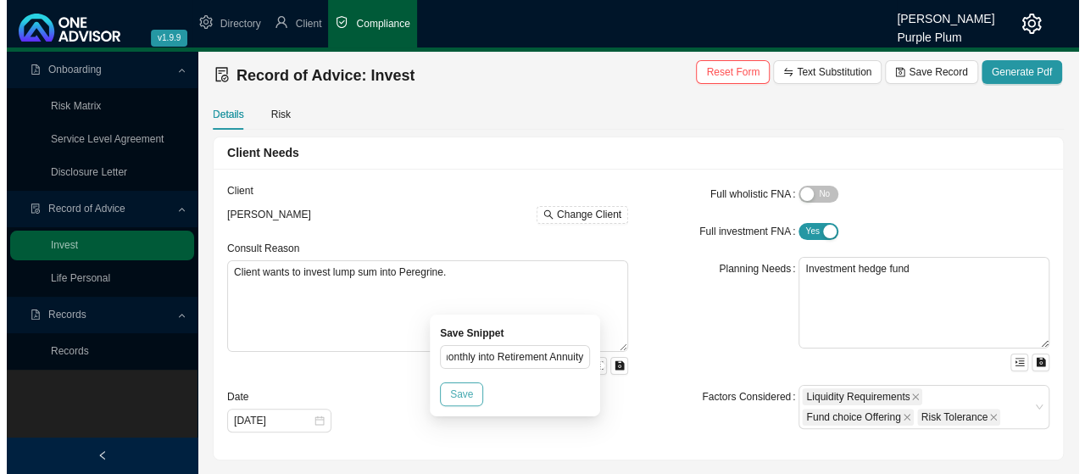
scroll to position [0, 0]
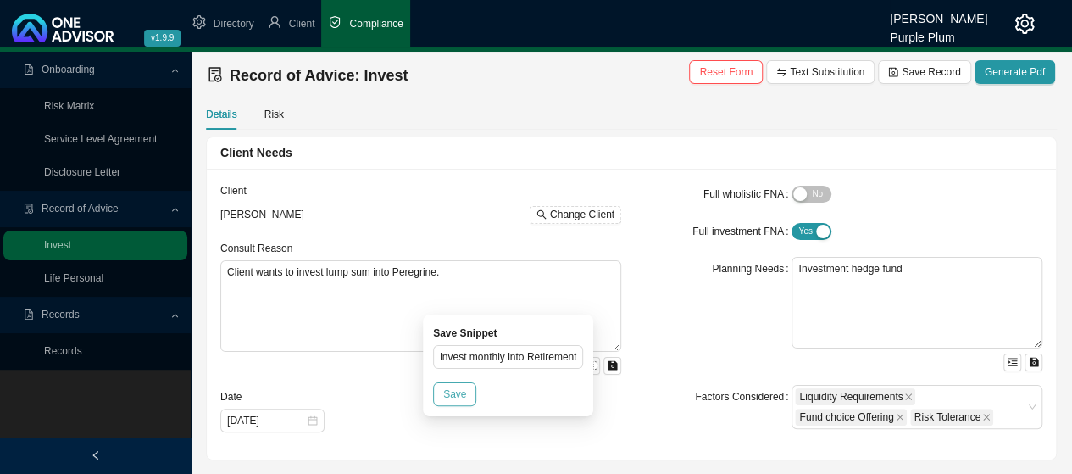
click at [464, 390] on button "Save" at bounding box center [454, 394] width 43 height 24
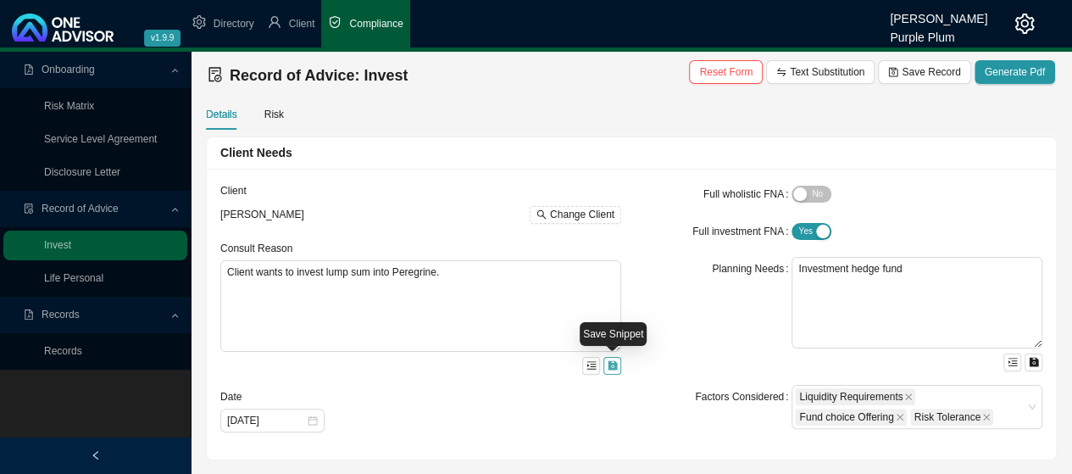
click at [611, 364] on icon "save" at bounding box center [613, 365] width 10 height 10
click at [377, 375] on form "Client [PERSON_NAME] Change Client Consult Reason Client wants to invest lump s…" at bounding box center [420, 307] width 401 height 250
click at [591, 364] on icon "menu-unfold" at bounding box center [591, 365] width 10 height 10
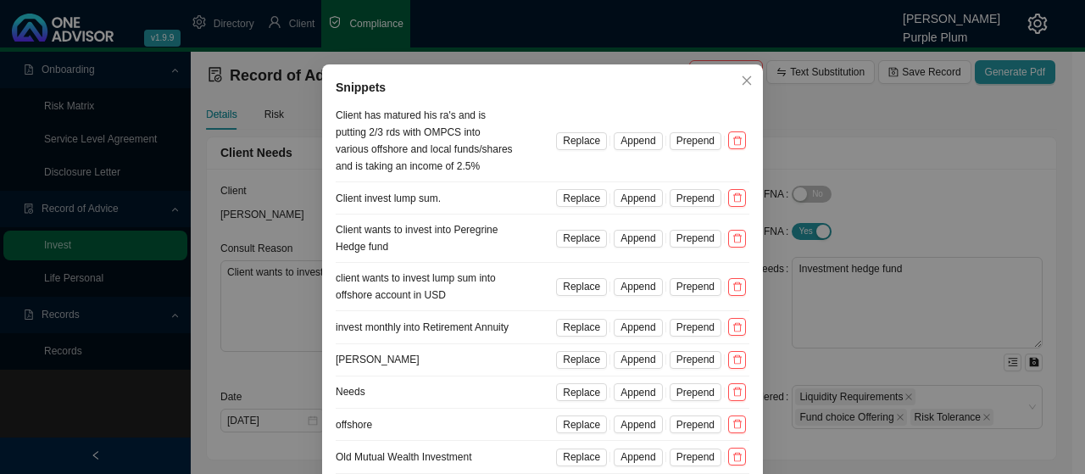
scroll to position [137, 0]
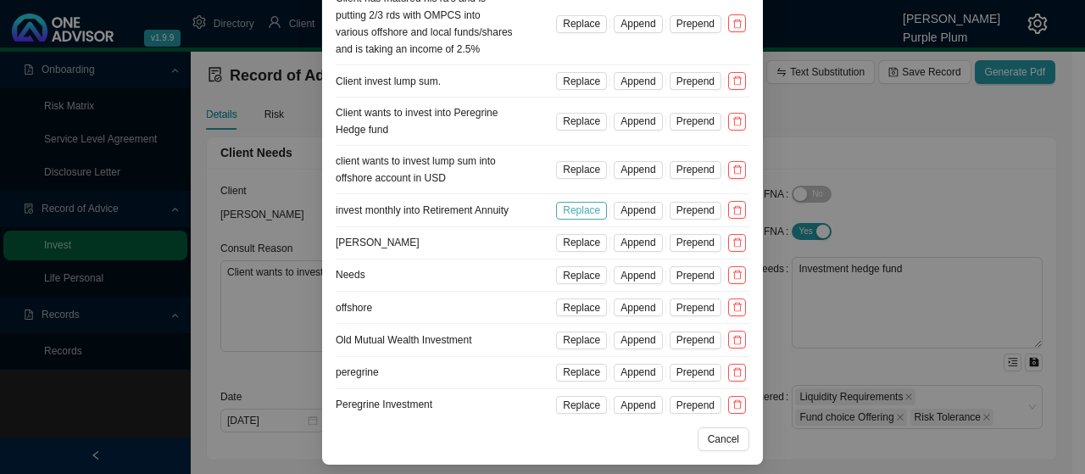
click at [573, 209] on span "Replace" at bounding box center [581, 210] width 37 height 17
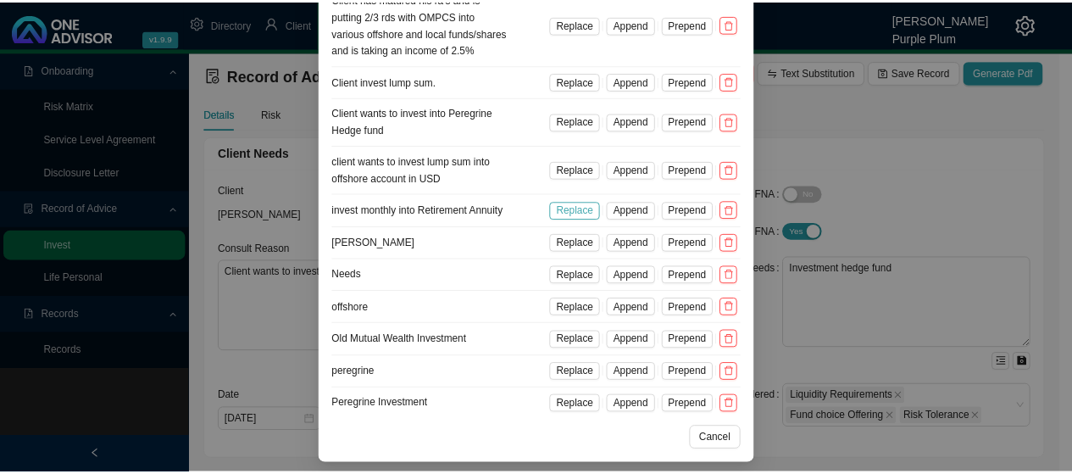
scroll to position [53, 0]
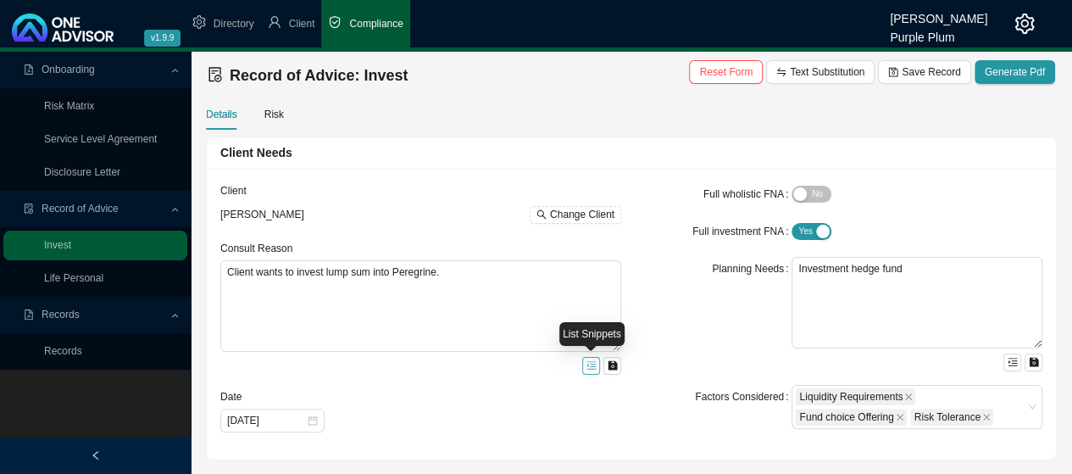
click at [590, 363] on icon "menu-unfold" at bounding box center [591, 365] width 10 height 10
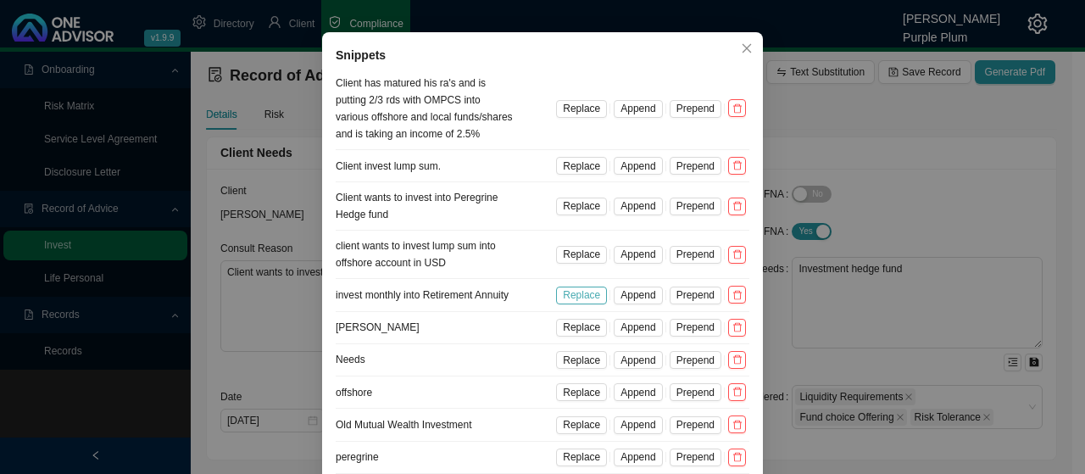
click at [582, 303] on span "Replace" at bounding box center [581, 294] width 37 height 17
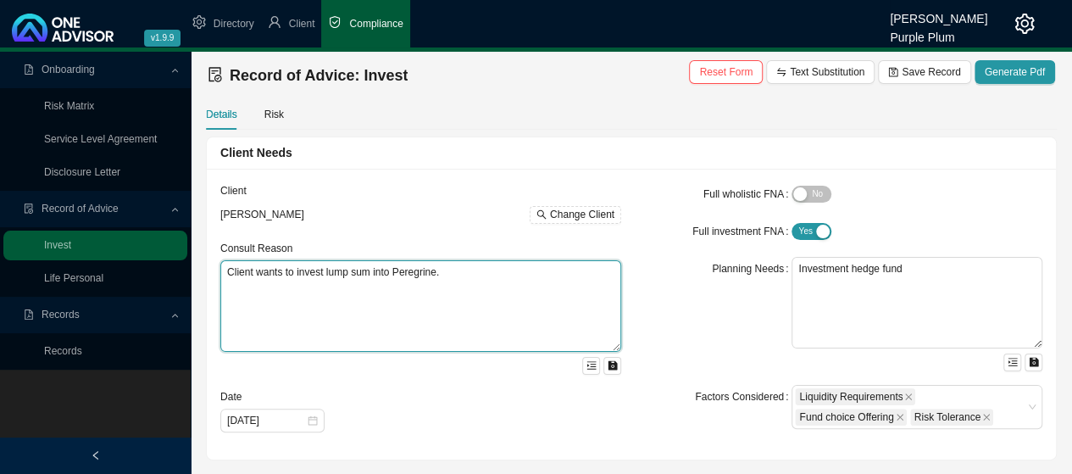
click at [451, 289] on textarea "Client wants to invest lump sum into Peregrine." at bounding box center [420, 306] width 401 height 92
type textarea "C"
type textarea "Invest R30,000 into retirement annuity."
